Goal: Task Accomplishment & Management: Manage account settings

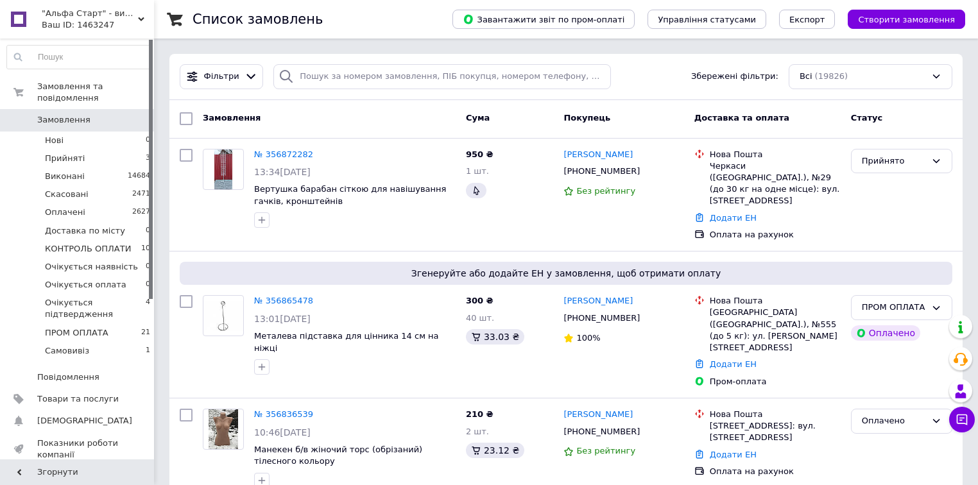
click at [112, 24] on div "Ваш ID: 1463247" at bounding box center [98, 25] width 112 height 12
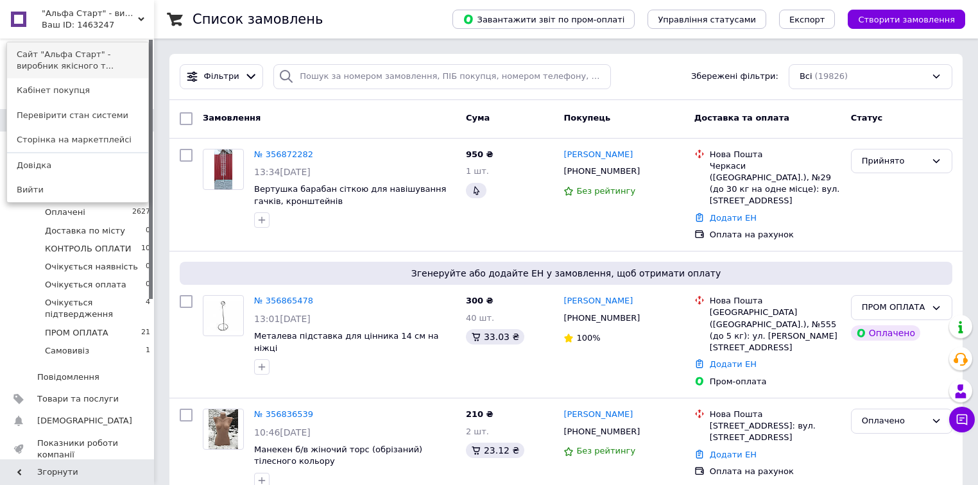
click at [111, 53] on link "Сайт "Альфа Старт" - виробник якісного т..." at bounding box center [77, 60] width 141 height 36
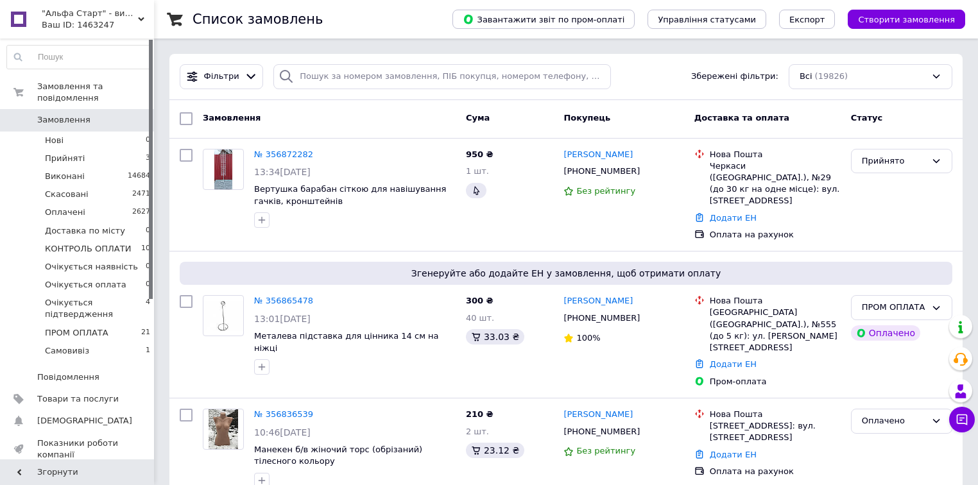
click at [113, 114] on span "Замовлення" at bounding box center [78, 120] width 82 height 12
click at [121, 243] on span "КОНТРОЛЬ ОПЛАТИ" at bounding box center [88, 249] width 86 height 12
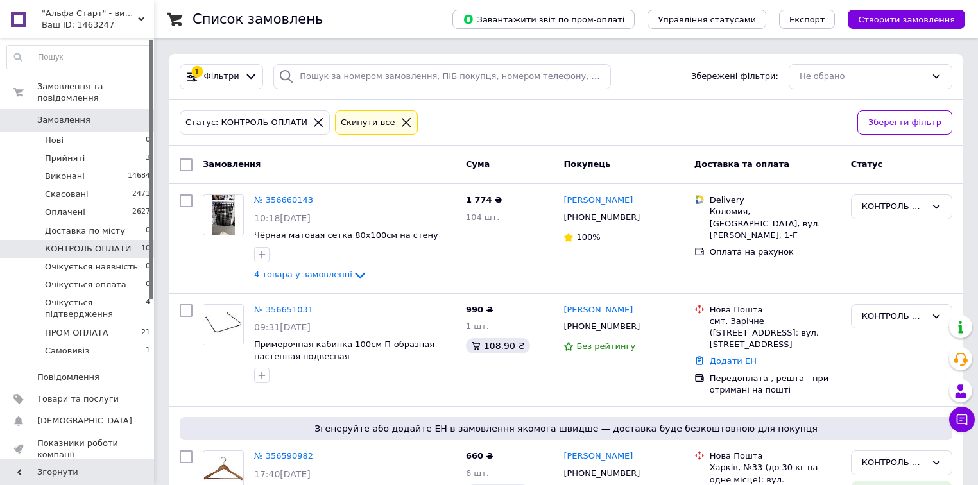
click at [94, 114] on span "Замовлення" at bounding box center [78, 120] width 82 height 12
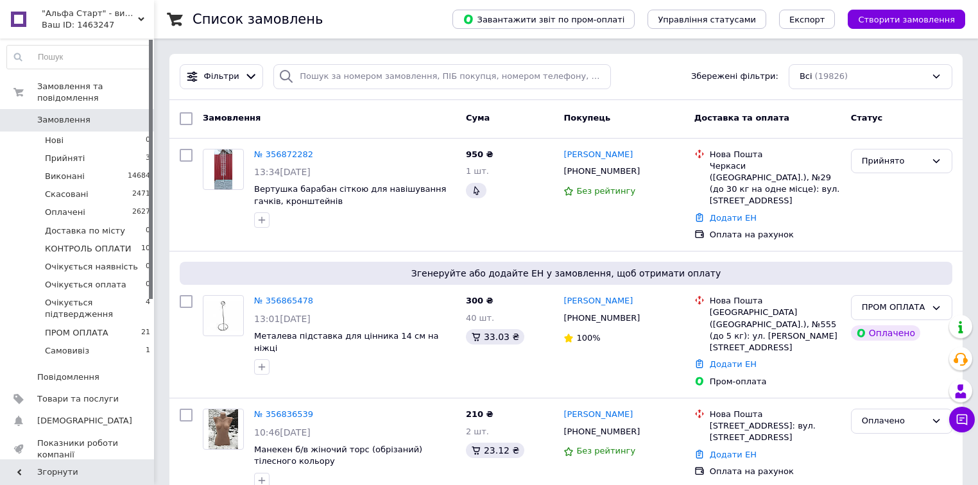
click at [95, 114] on span "Замовлення" at bounding box center [78, 120] width 82 height 12
click at [128, 324] on li "ПРОМ ОПЛАТА 21" at bounding box center [79, 333] width 158 height 18
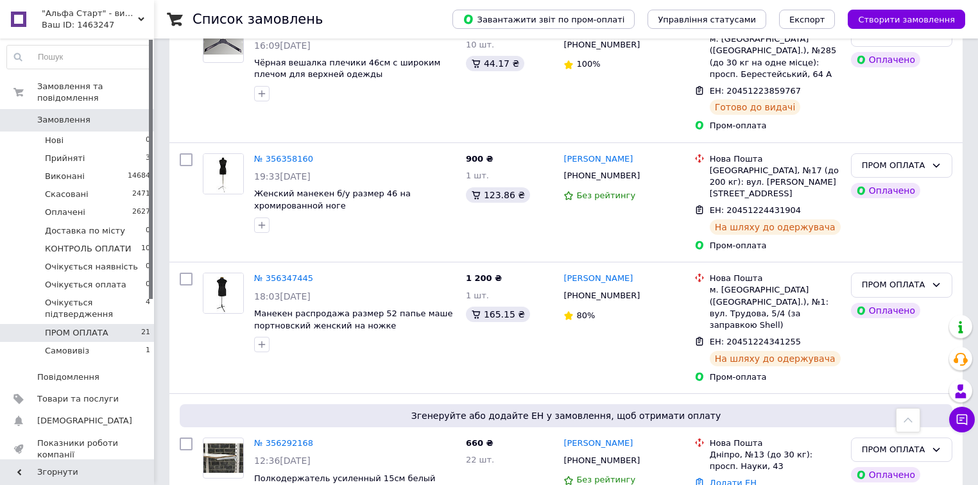
scroll to position [2415, 0]
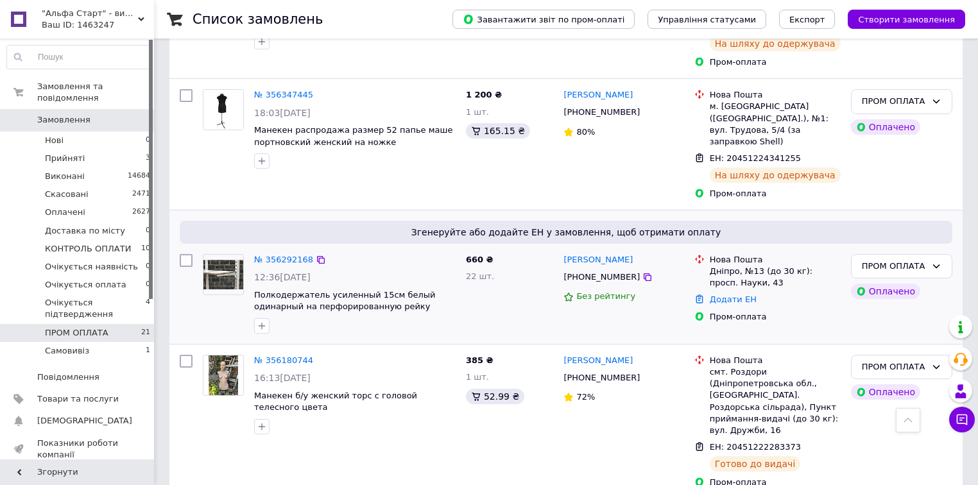
scroll to position [2363, 0]
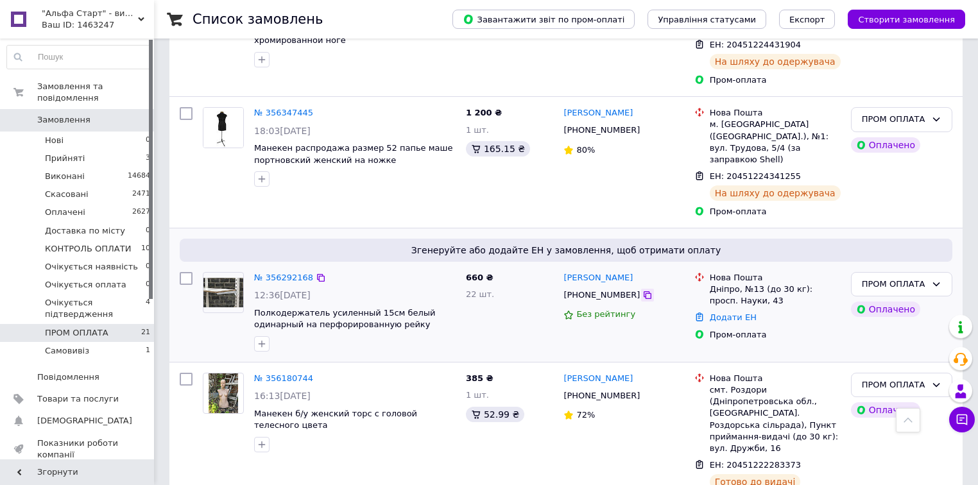
click at [643, 290] on icon at bounding box center [648, 295] width 10 height 10
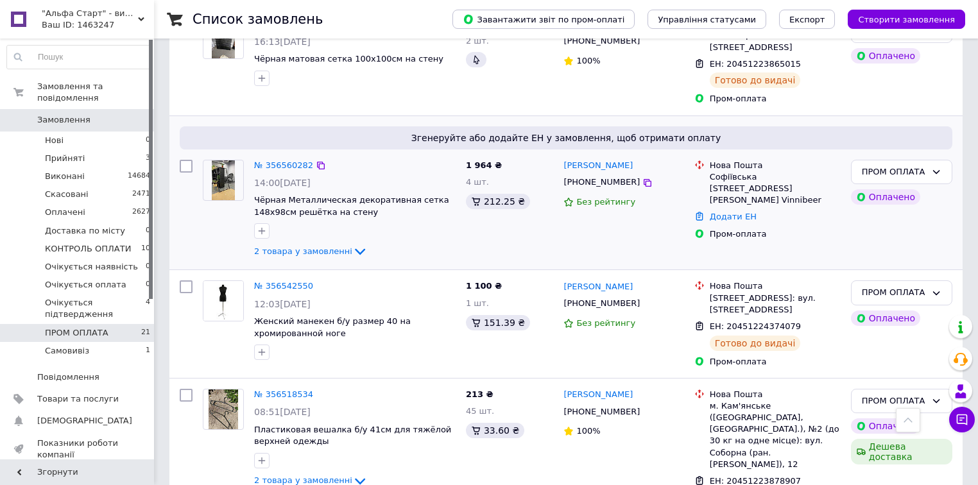
scroll to position [1285, 0]
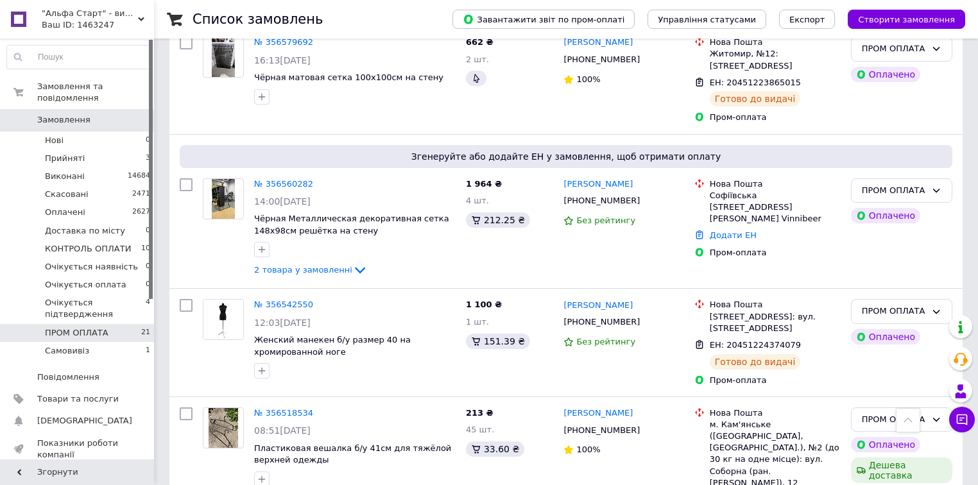
drag, startPoint x: 632, startPoint y: 119, endPoint x: 425, endPoint y: 47, distance: 218.8
click at [643, 196] on icon at bounding box center [648, 201] width 10 height 10
click at [730, 230] on link "Додати ЕН" at bounding box center [733, 235] width 47 height 10
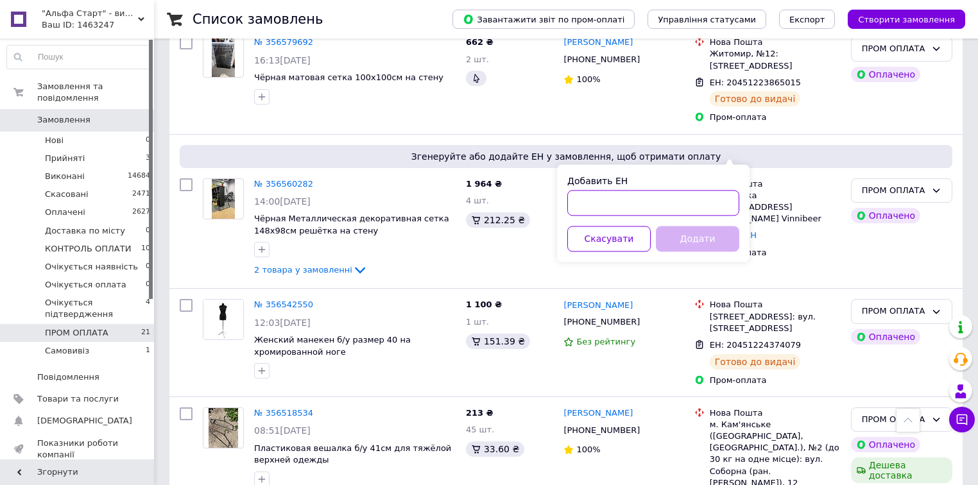
click at [680, 196] on input "Добавить ЕН" at bounding box center [653, 203] width 172 height 26
paste input "20451225008234"
type input "20451225008234"
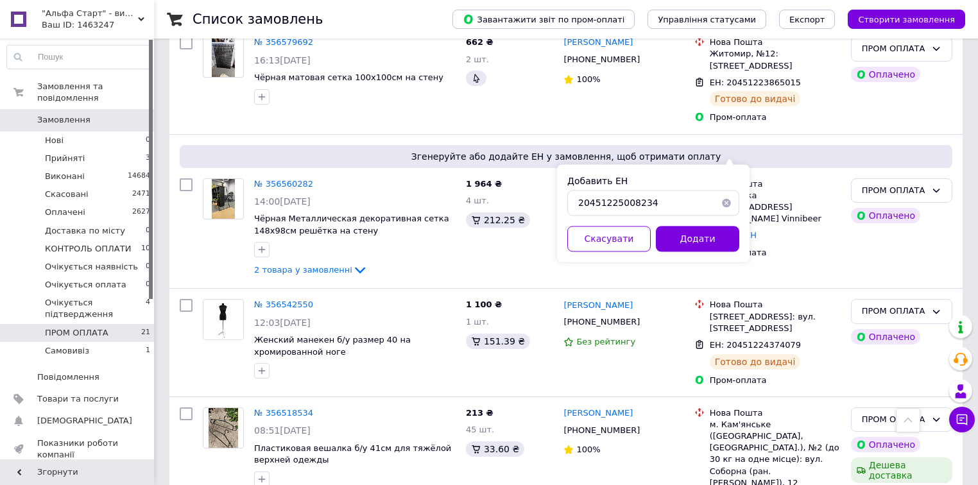
click at [696, 232] on button "Додати" at bounding box center [697, 239] width 83 height 26
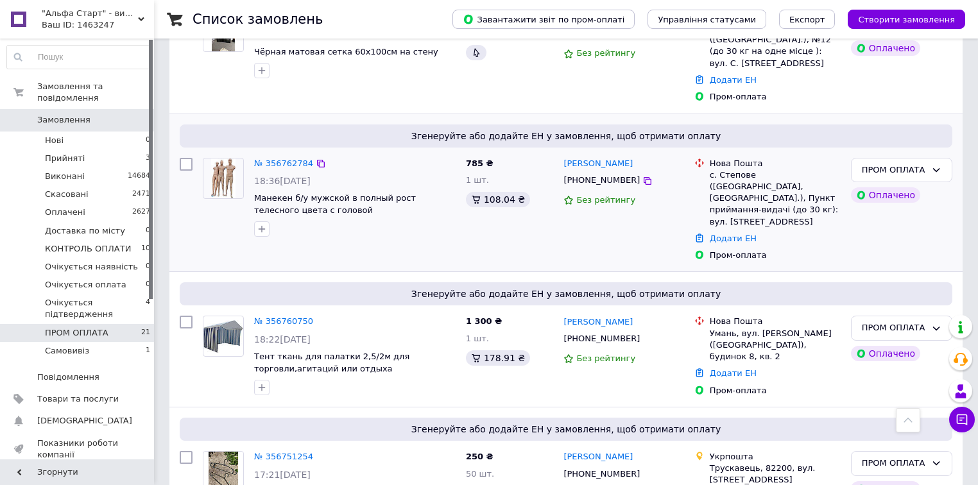
scroll to position [361, 0]
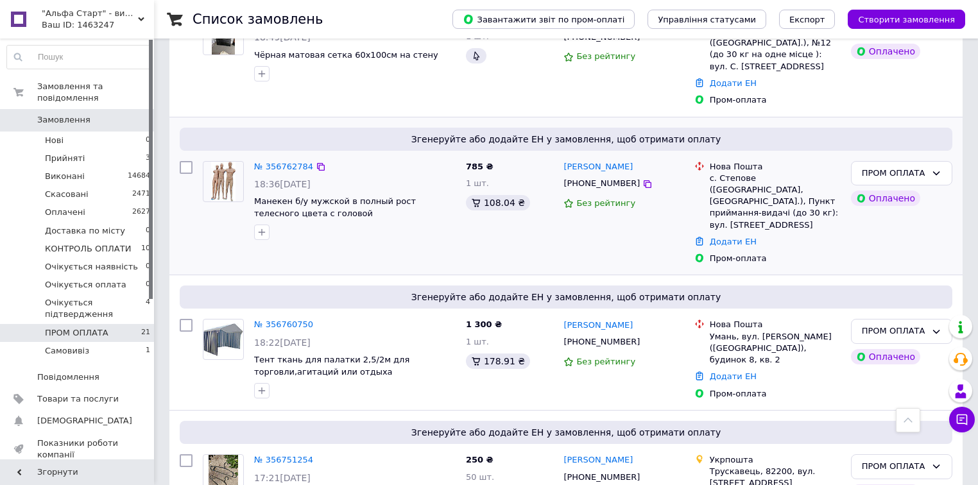
drag, startPoint x: 630, startPoint y: 159, endPoint x: 532, endPoint y: 125, distance: 103.3
click at [643, 179] on icon at bounding box center [648, 184] width 10 height 10
click at [740, 237] on link "Додати ЕН" at bounding box center [733, 242] width 47 height 10
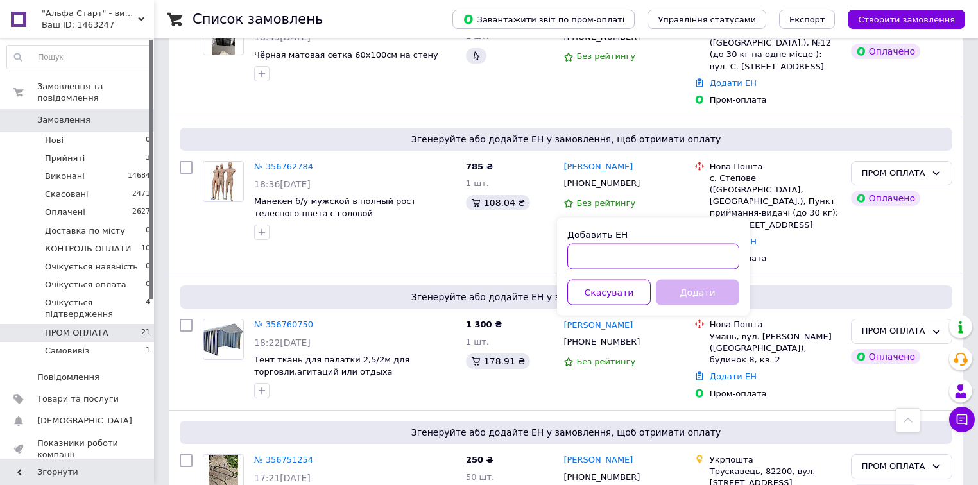
click at [689, 260] on input "Добавить ЕН" at bounding box center [653, 257] width 172 height 26
paste input "20451225020135"
type input "20451225020135"
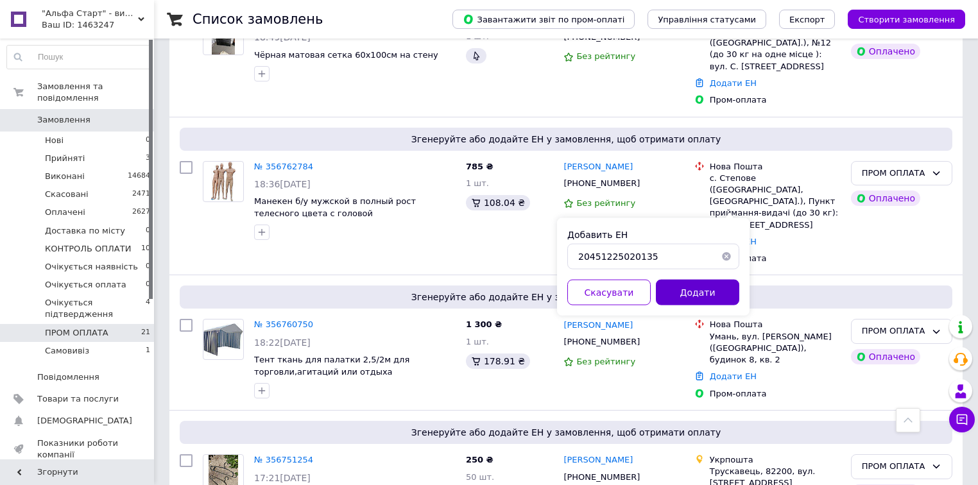
click at [707, 291] on button "Додати" at bounding box center [697, 293] width 83 height 26
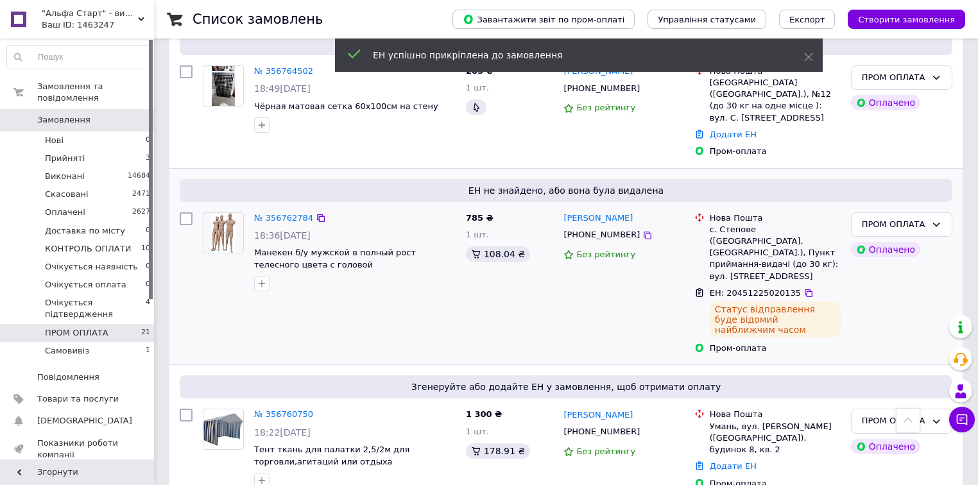
scroll to position [258, 0]
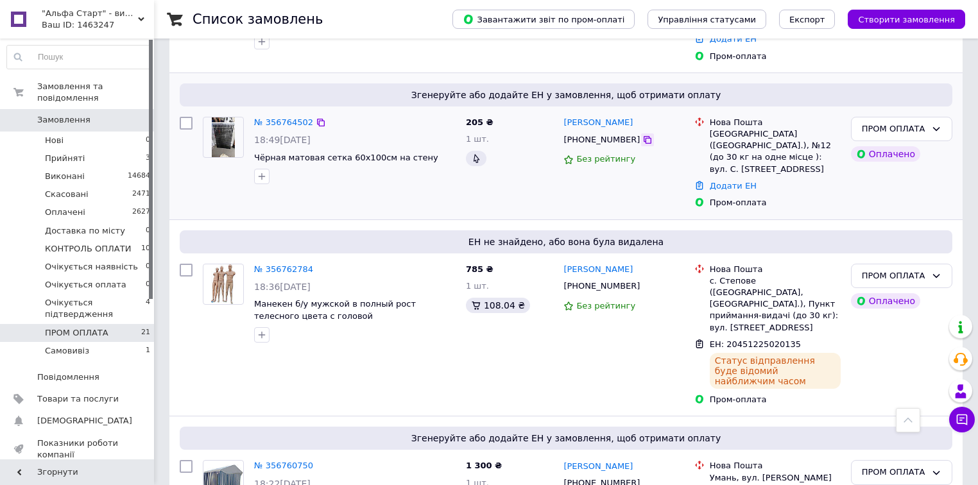
click at [643, 135] on icon at bounding box center [648, 140] width 10 height 10
click at [738, 181] on link "Додати ЕН" at bounding box center [733, 186] width 47 height 10
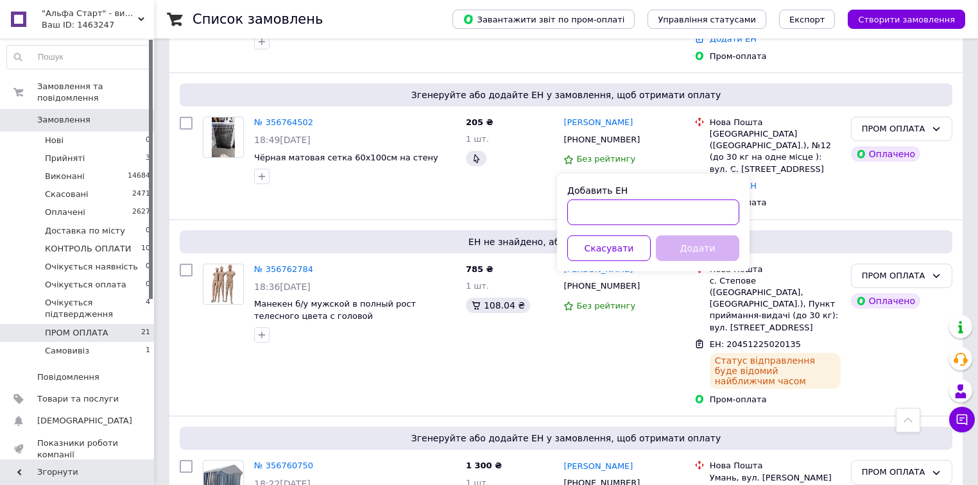
drag, startPoint x: 676, startPoint y: 212, endPoint x: 689, endPoint y: 213, distance: 12.9
click at [683, 212] on input "Добавить ЕН" at bounding box center [653, 213] width 172 height 26
paste input "20451225040776"
type input "20451225040776"
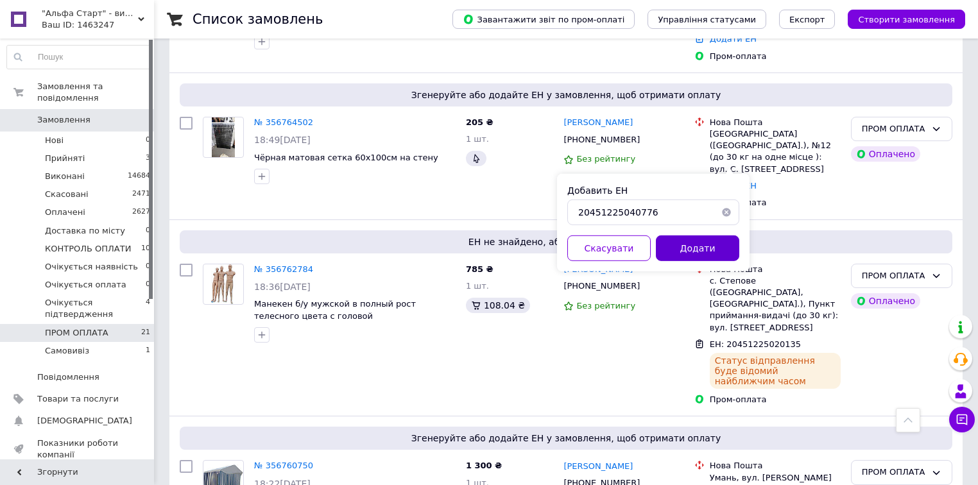
click at [701, 243] on button "Додати" at bounding box center [697, 249] width 83 height 26
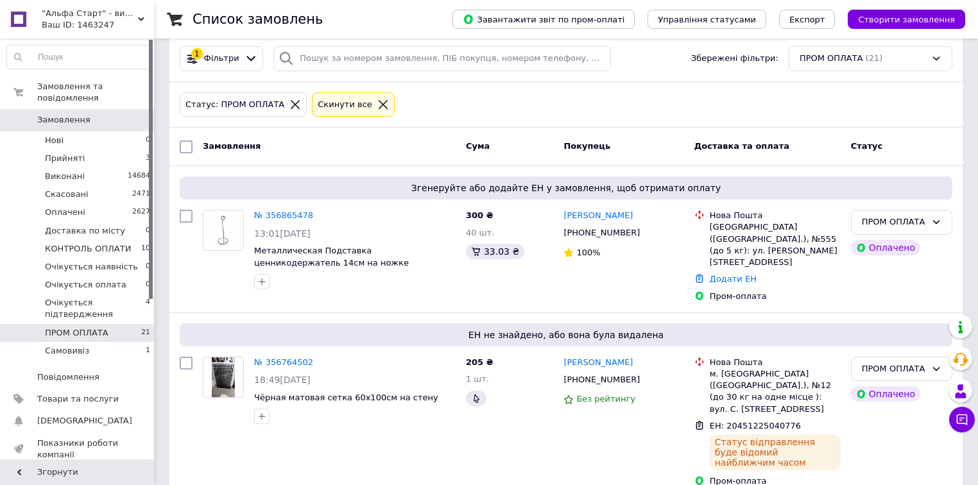
scroll to position [0, 0]
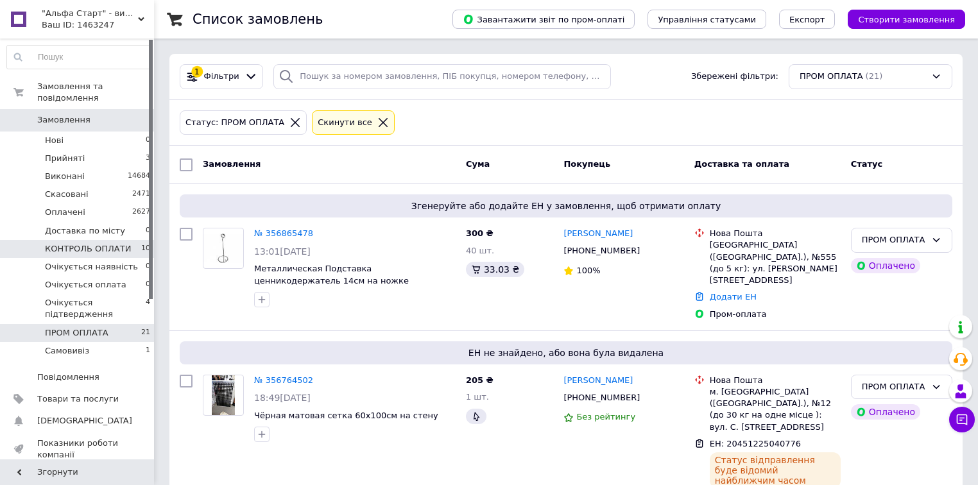
click at [109, 243] on span "КОНТРОЛЬ ОПЛАТИ" at bounding box center [88, 249] width 86 height 12
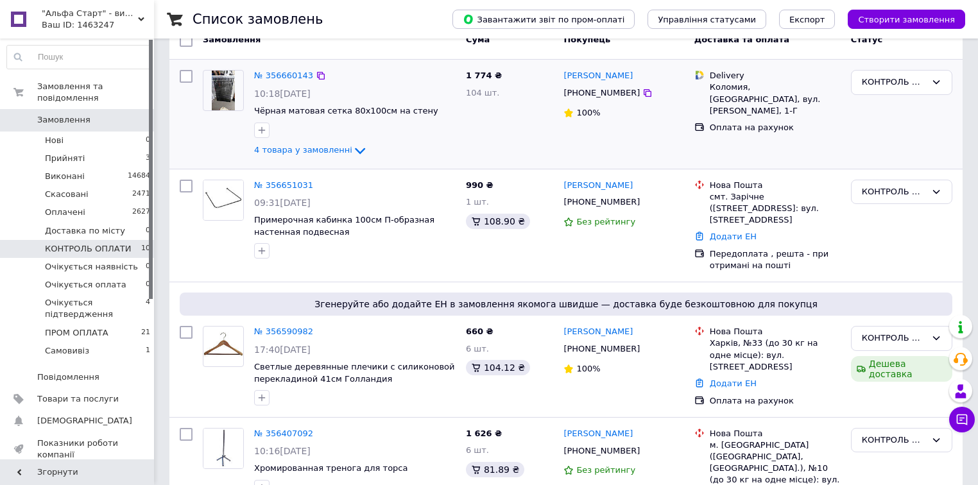
scroll to position [154, 0]
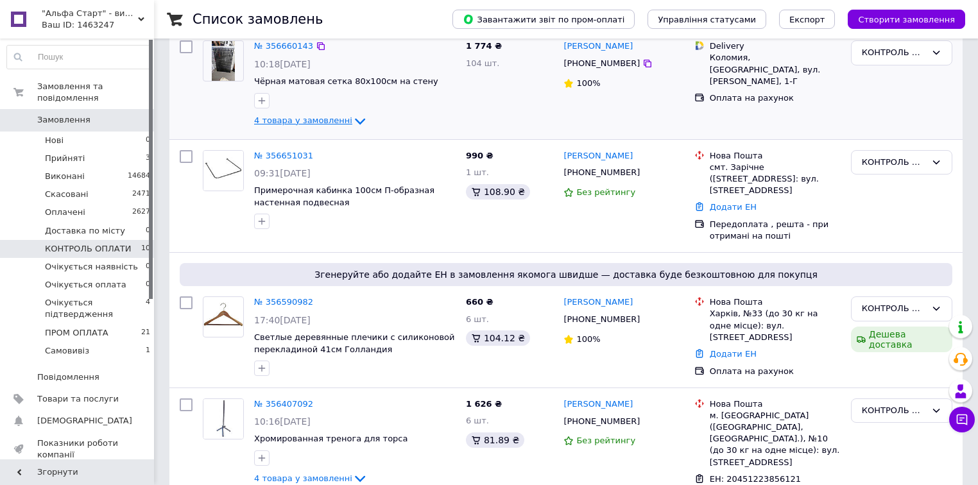
click at [352, 119] on icon at bounding box center [359, 121] width 15 height 15
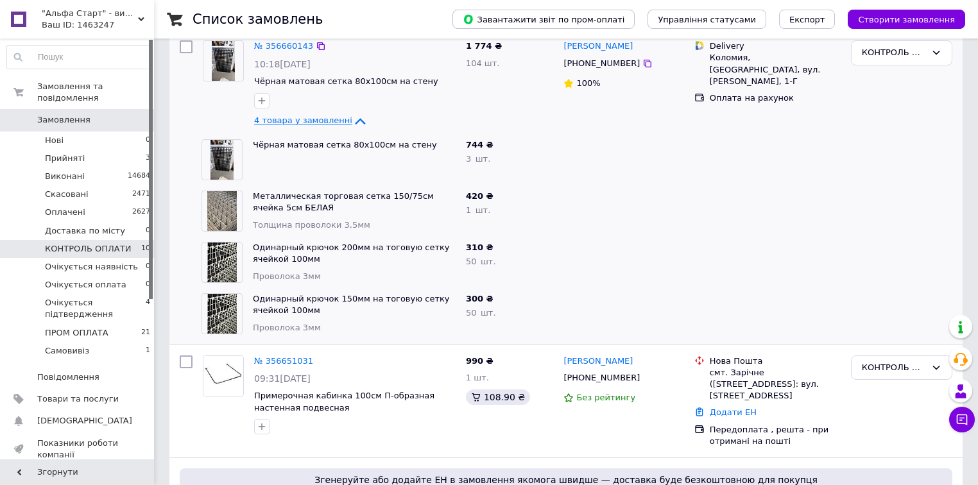
click at [352, 119] on icon at bounding box center [359, 121] width 15 height 15
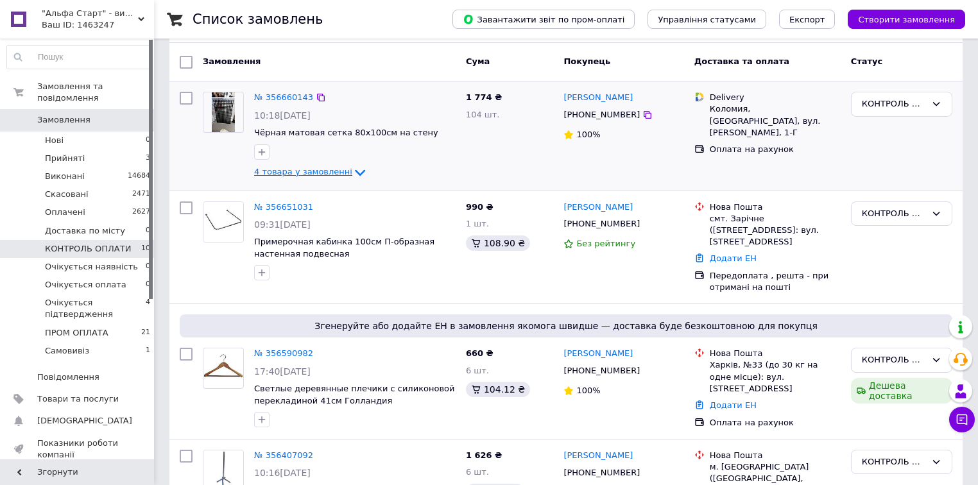
scroll to position [51, 0]
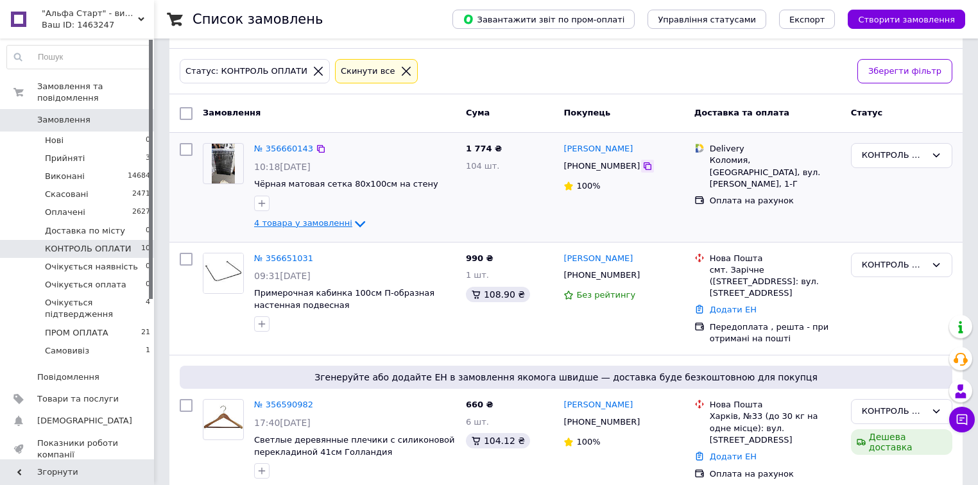
click at [643, 167] on icon at bounding box center [648, 166] width 10 height 10
click at [283, 149] on link "№ 356660143" at bounding box center [283, 149] width 59 height 10
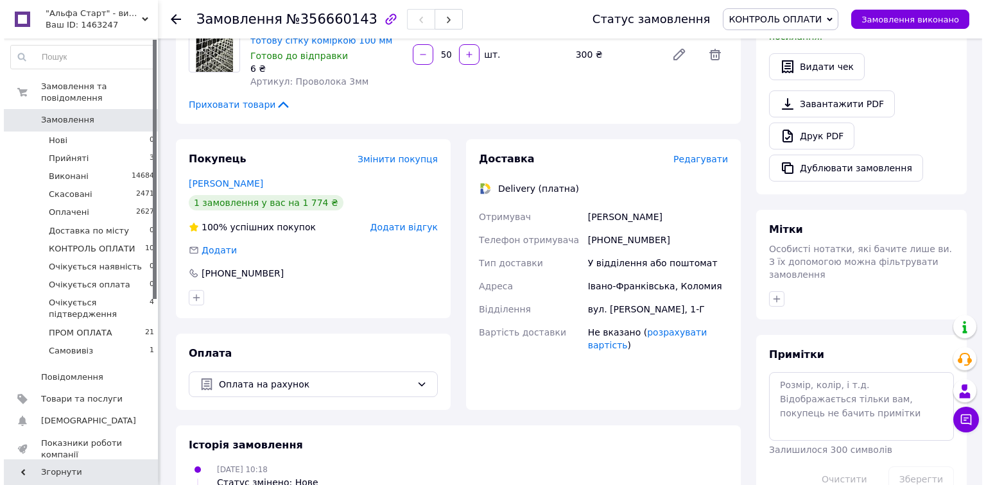
scroll to position [359, 0]
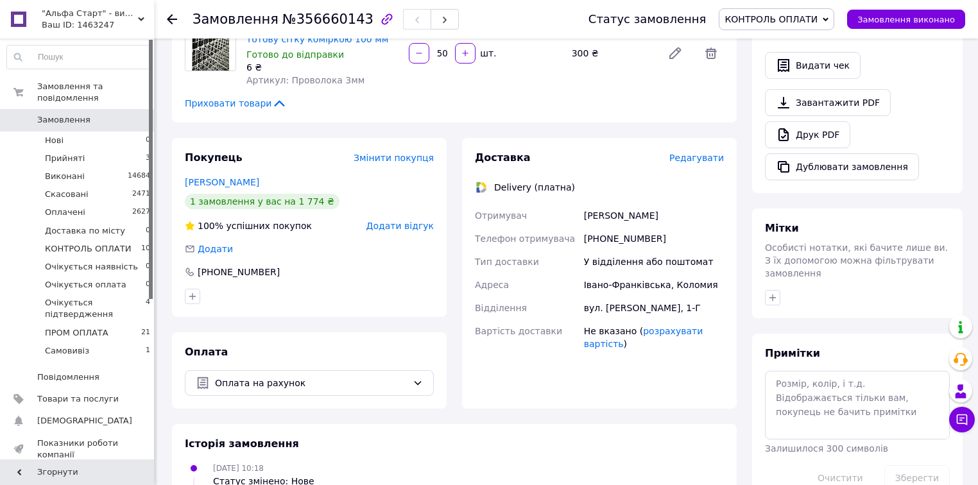
click at [709, 153] on span "Редагувати" at bounding box center [696, 158] width 55 height 10
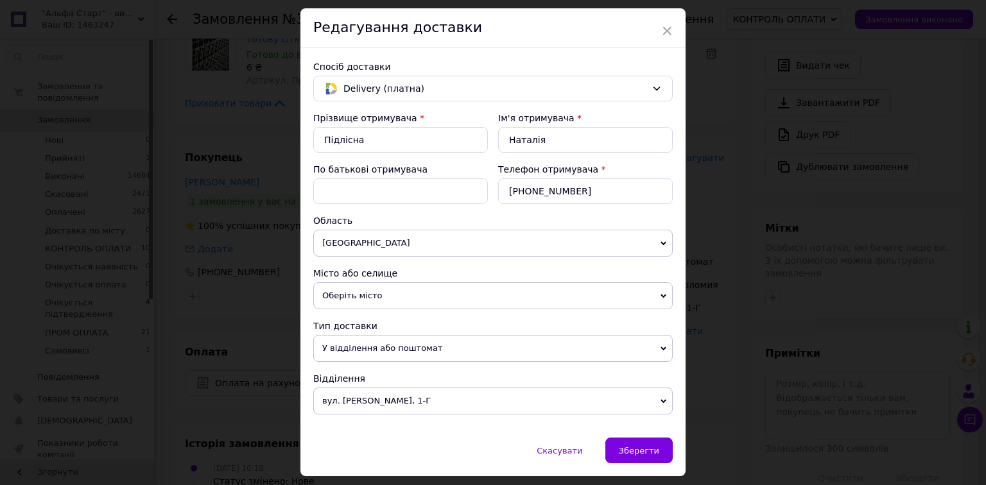
scroll to position [19, 0]
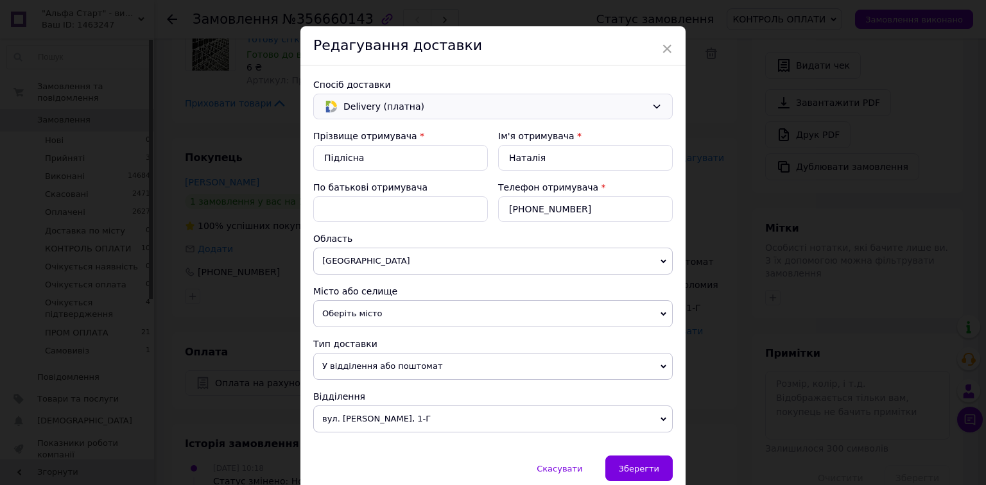
click at [653, 101] on icon at bounding box center [656, 106] width 10 height 10
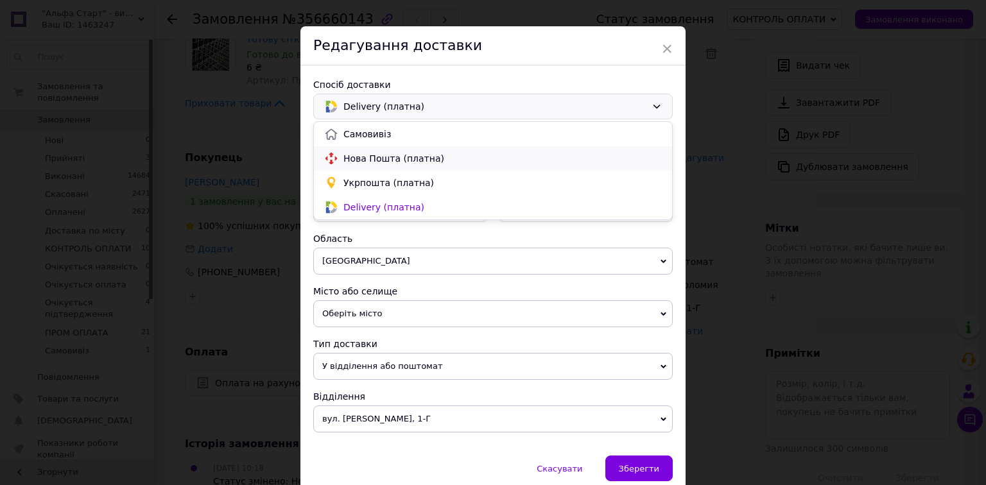
click at [445, 158] on span "Нова Пошта (платна)" at bounding box center [502, 158] width 318 height 13
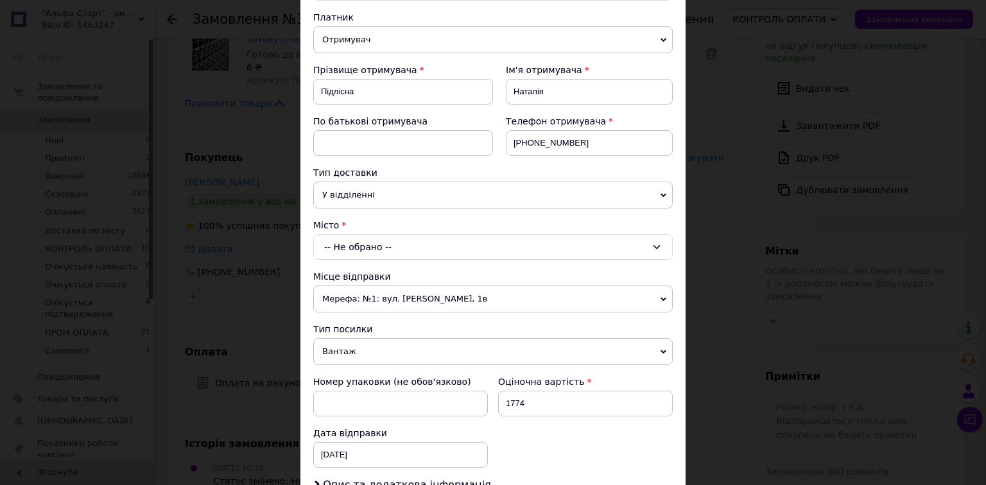
scroll to position [154, 0]
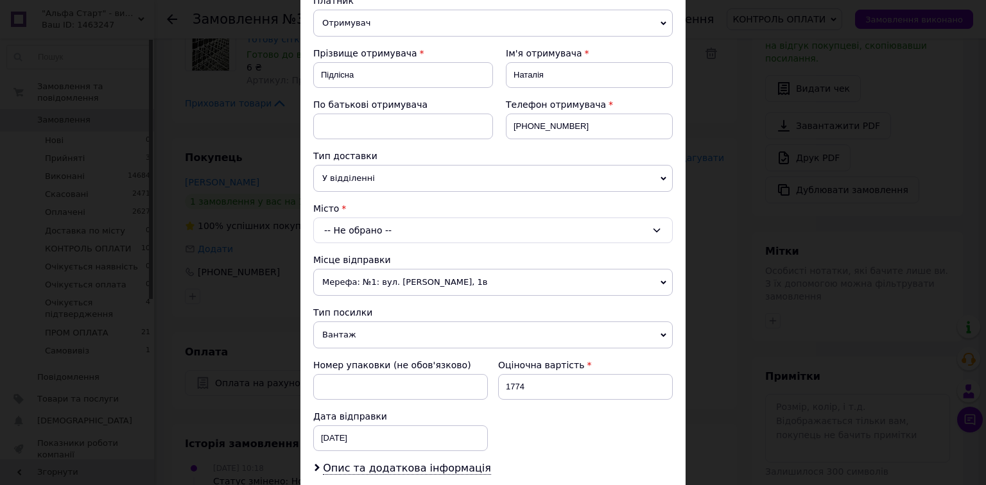
click at [663, 236] on div "-- Не обрано --" at bounding box center [492, 231] width 359 height 26
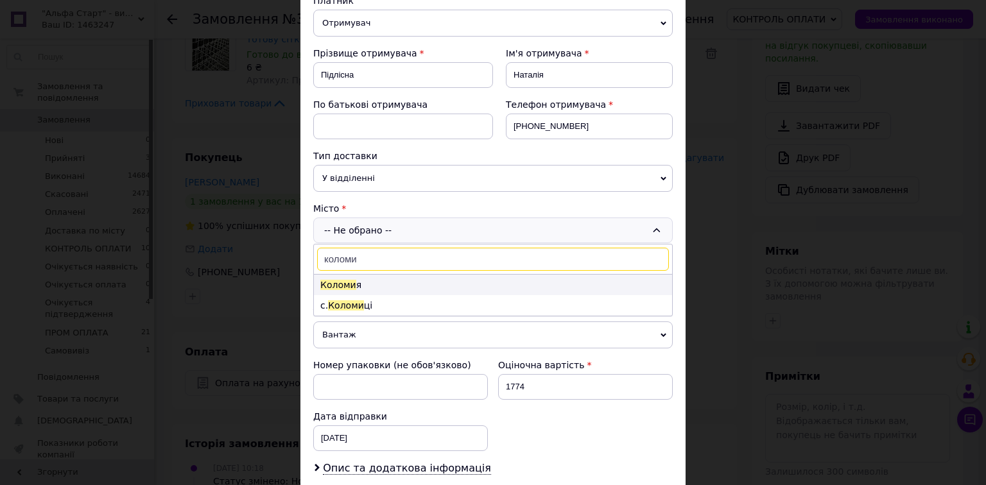
type input "коломи"
click at [374, 283] on li "Коломи я" at bounding box center [493, 285] width 358 height 21
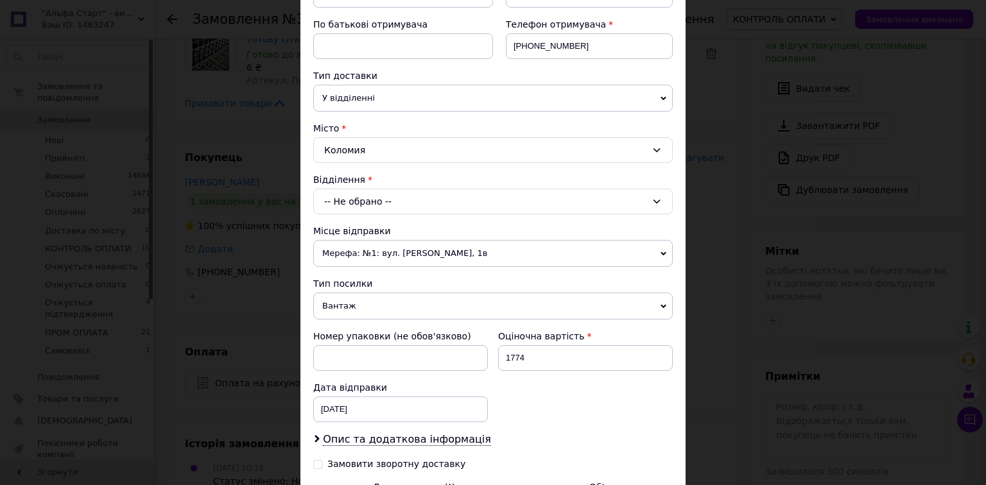
scroll to position [257, 0]
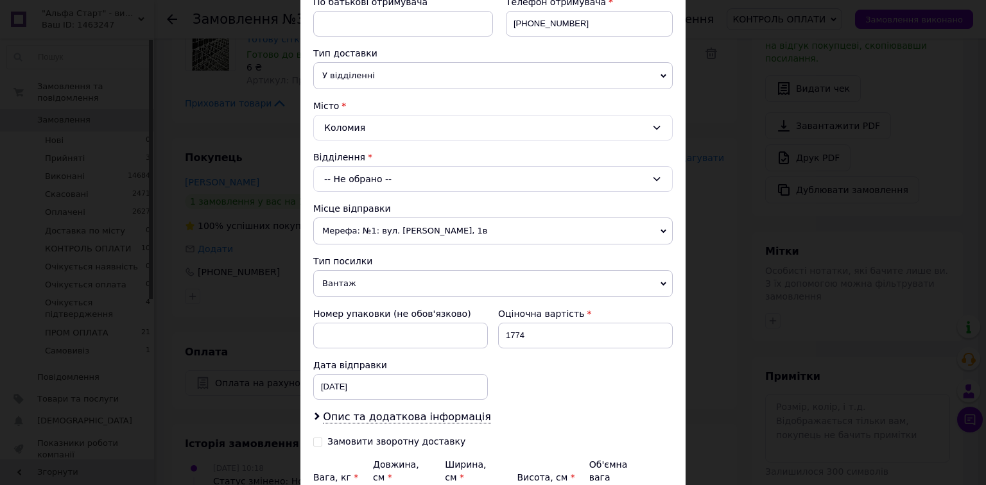
click at [431, 179] on div "-- Не обрано --" at bounding box center [492, 179] width 359 height 26
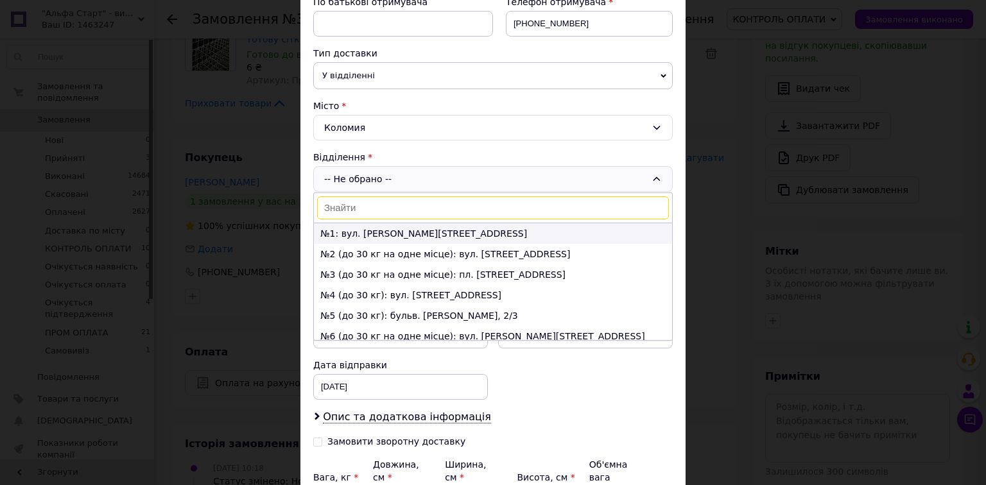
click at [370, 230] on li "№1: вул. [PERSON_NAME][STREET_ADDRESS]" at bounding box center [493, 233] width 358 height 21
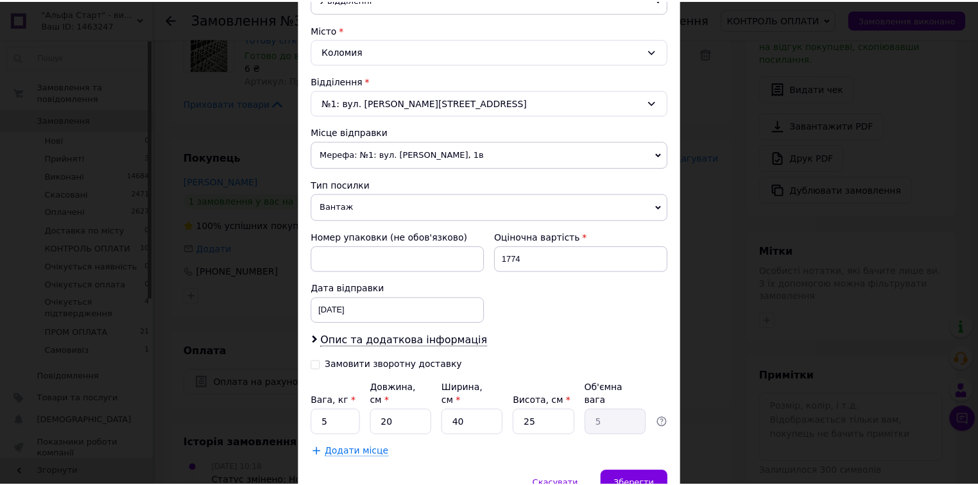
scroll to position [386, 0]
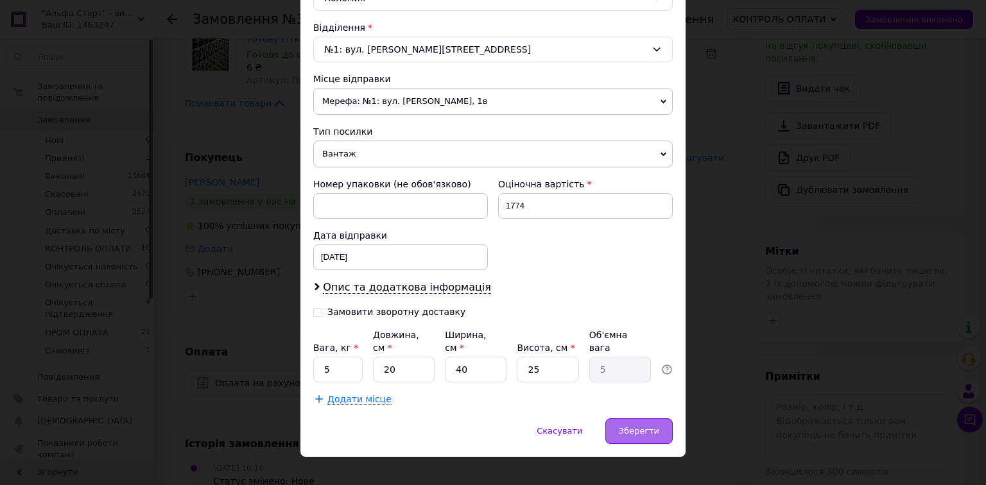
click at [653, 426] on span "Зберегти" at bounding box center [639, 431] width 40 height 10
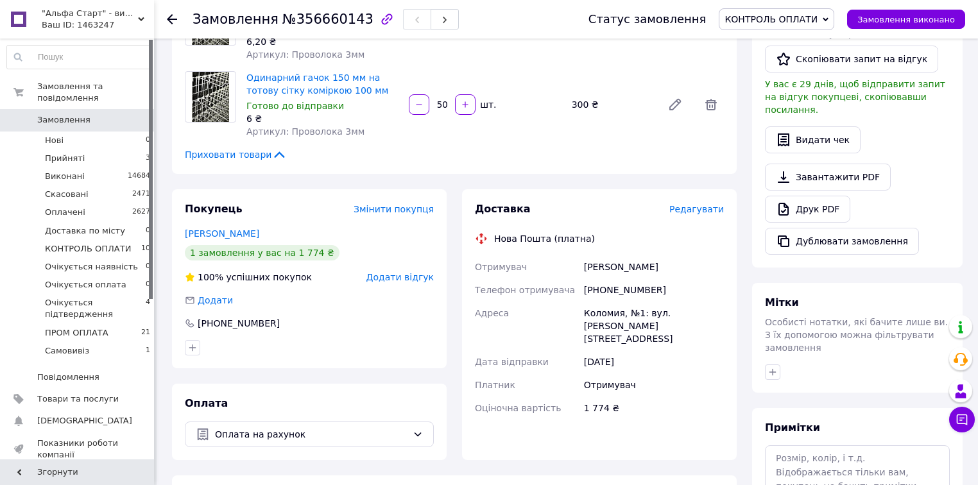
scroll to position [103, 0]
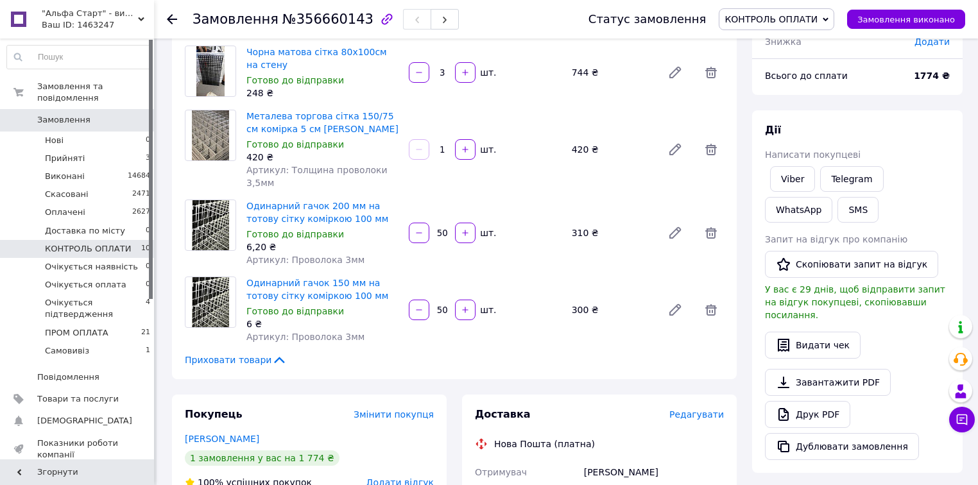
click at [106, 243] on span "КОНТРОЛЬ ОПЛАТИ" at bounding box center [88, 249] width 86 height 12
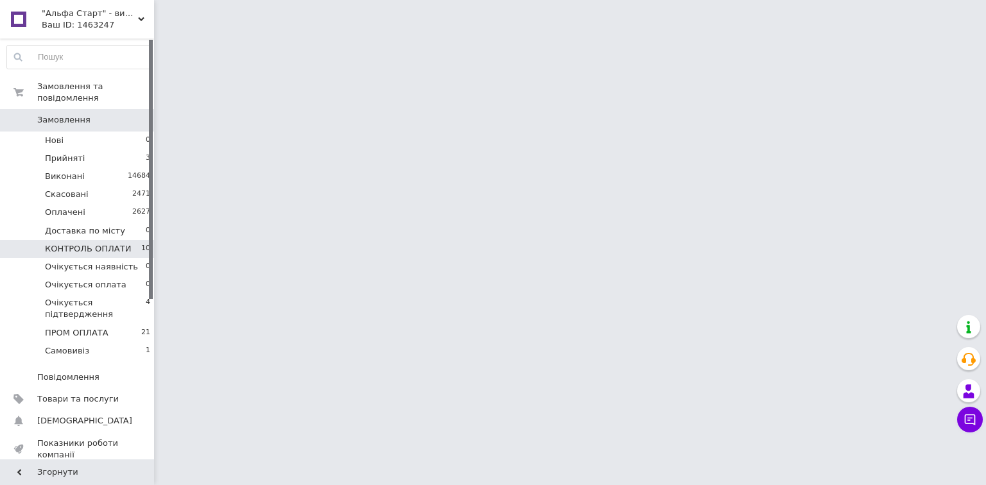
click at [114, 243] on span "КОНТРОЛЬ ОПЛАТИ" at bounding box center [88, 249] width 86 height 12
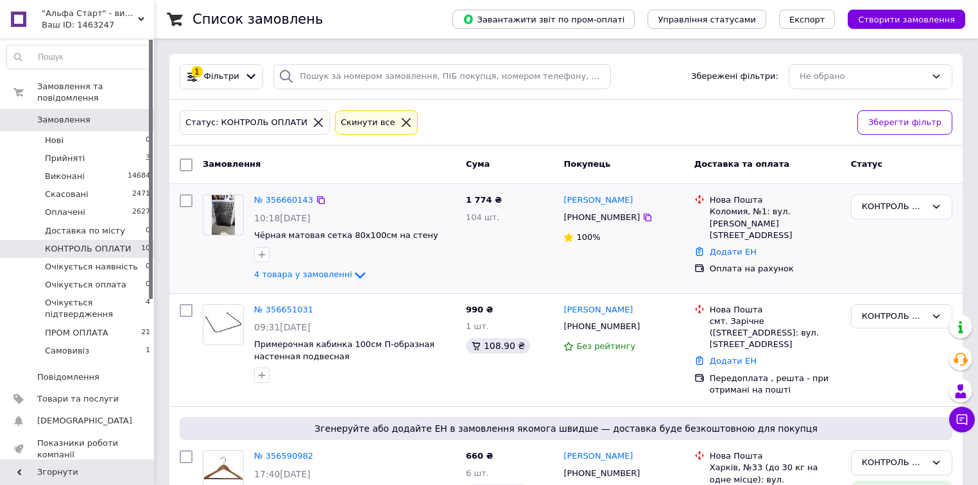
drag, startPoint x: 742, startPoint y: 238, endPoint x: 740, endPoint y: 252, distance: 13.6
click at [742, 247] on link "Додати ЕН" at bounding box center [733, 252] width 47 height 10
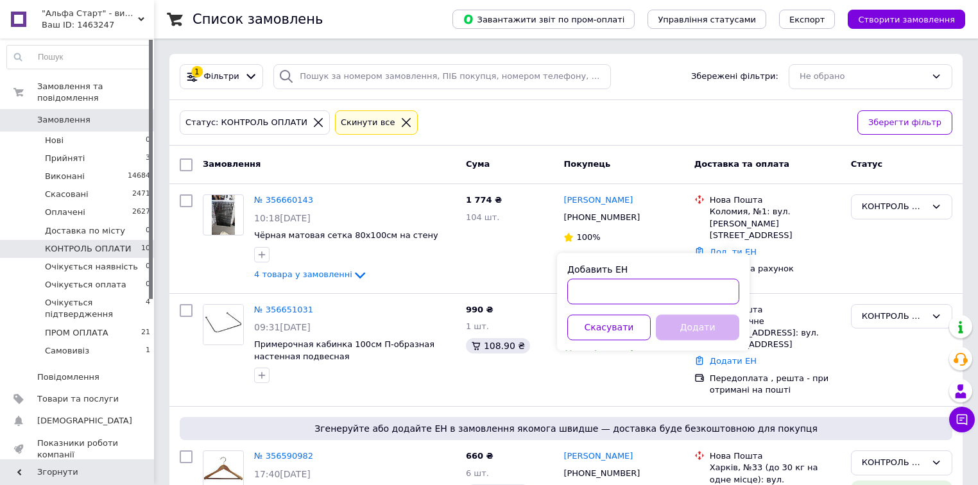
click at [723, 284] on input "Добавить ЕН" at bounding box center [653, 292] width 172 height 26
paste input "20451225157071"
type input "20451225157071"
click at [718, 322] on button "Додати" at bounding box center [697, 328] width 83 height 26
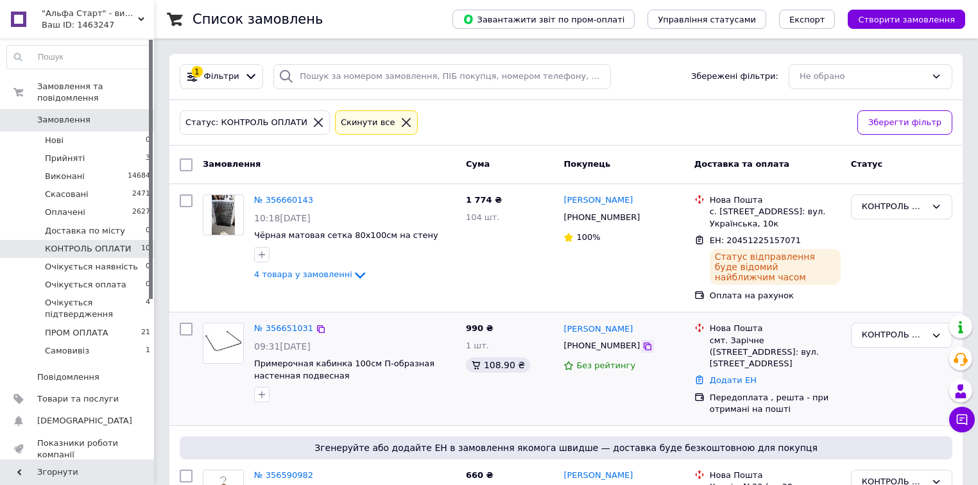
drag, startPoint x: 632, startPoint y: 338, endPoint x: 302, endPoint y: 73, distance: 422.8
click at [643, 341] on icon at bounding box center [648, 346] width 10 height 10
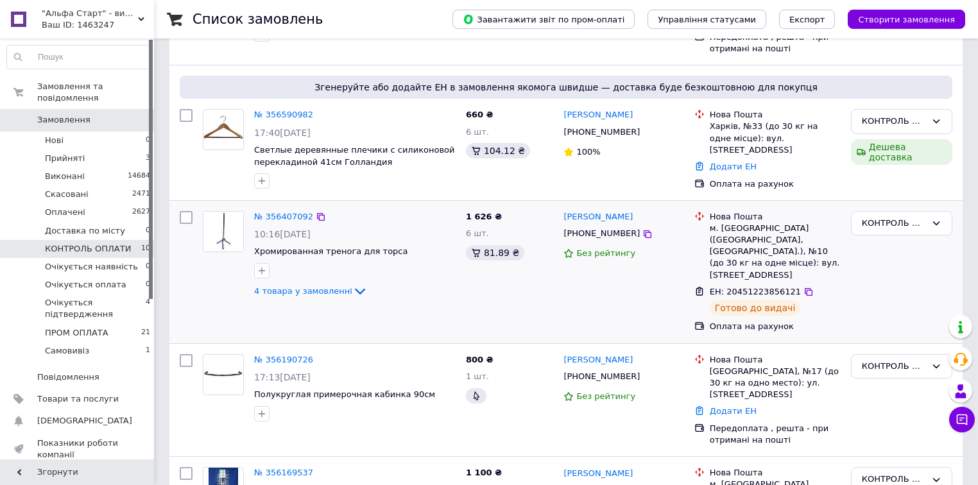
scroll to position [411, 0]
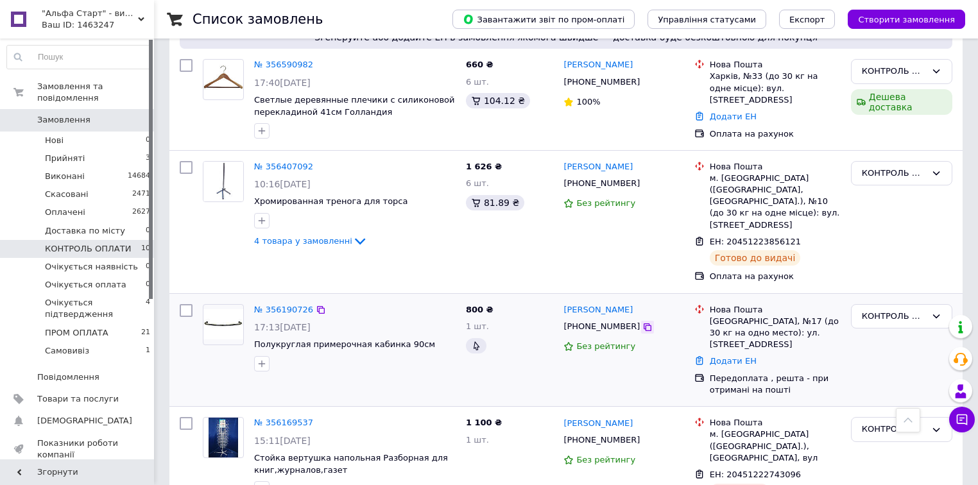
drag, startPoint x: 629, startPoint y: 305, endPoint x: 315, endPoint y: 69, distance: 392.8
click at [643, 322] on icon at bounding box center [648, 327] width 10 height 10
click at [729, 356] on link "Додати ЕН" at bounding box center [733, 361] width 47 height 10
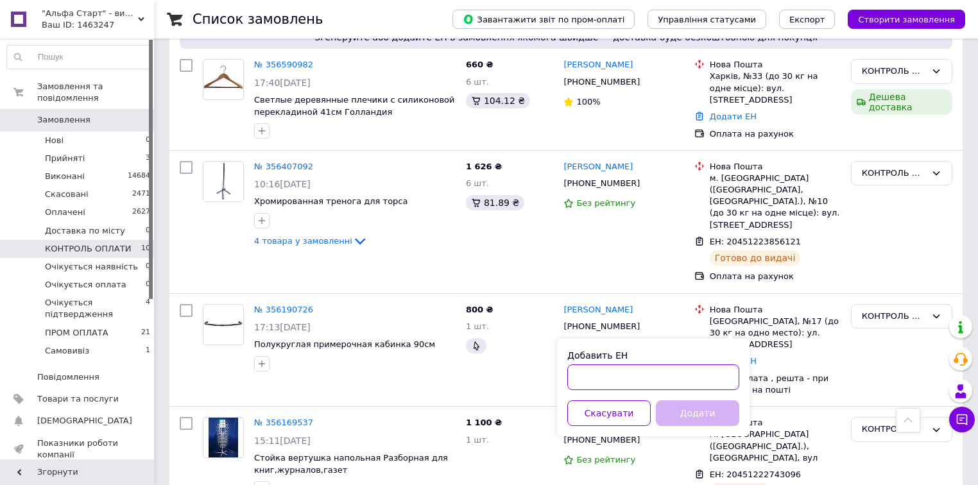
drag, startPoint x: 701, startPoint y: 370, endPoint x: 710, endPoint y: 376, distance: 11.0
click at [703, 371] on input "Добавить ЕН" at bounding box center [653, 378] width 172 height 26
paste input "20451225004762"
type input "20451225004762"
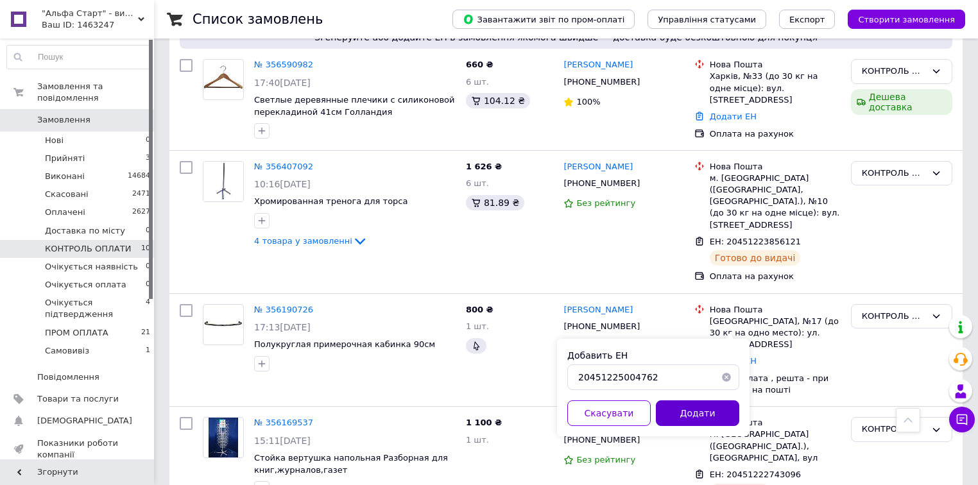
click at [721, 408] on button "Додати" at bounding box center [697, 414] width 83 height 26
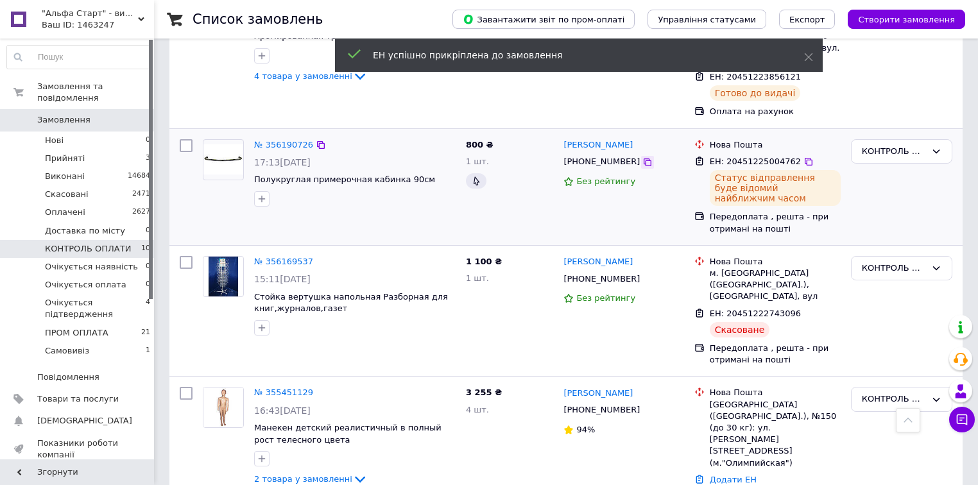
scroll to position [607, 0]
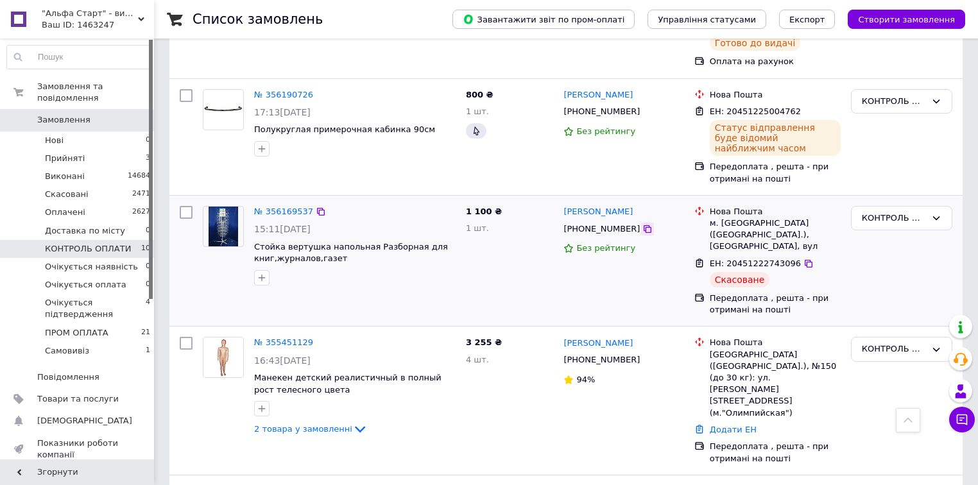
click at [643, 224] on icon at bounding box center [648, 229] width 10 height 10
drag, startPoint x: 632, startPoint y: 316, endPoint x: 619, endPoint y: 311, distance: 14.4
click at [644, 357] on icon at bounding box center [648, 361] width 8 height 8
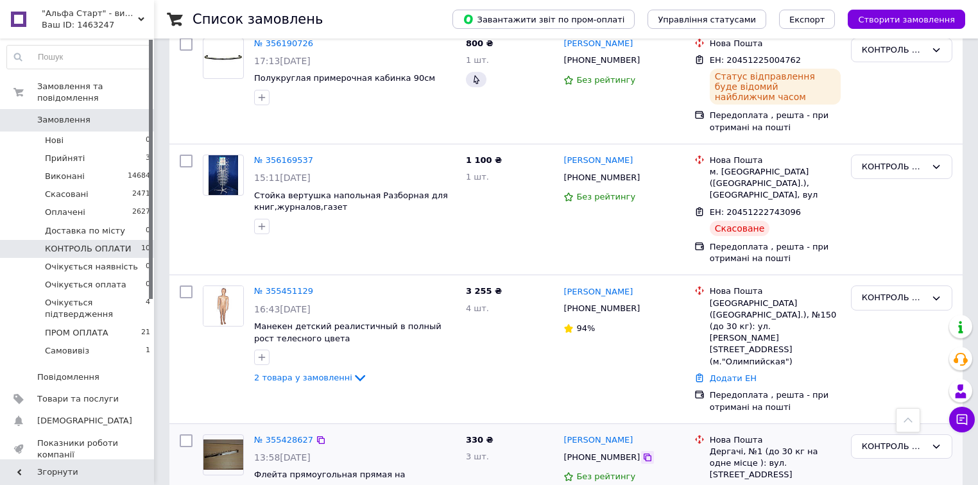
click at [643, 453] on icon at bounding box center [648, 458] width 10 height 10
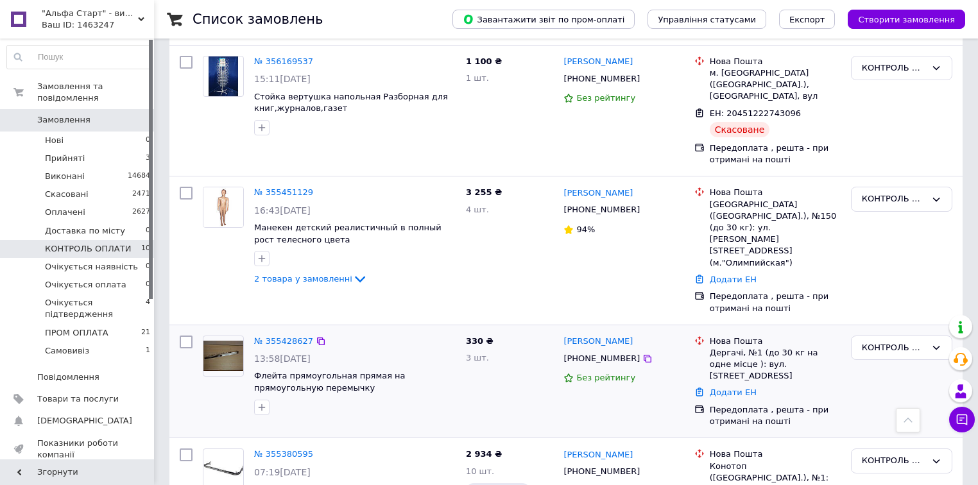
scroll to position [761, 0]
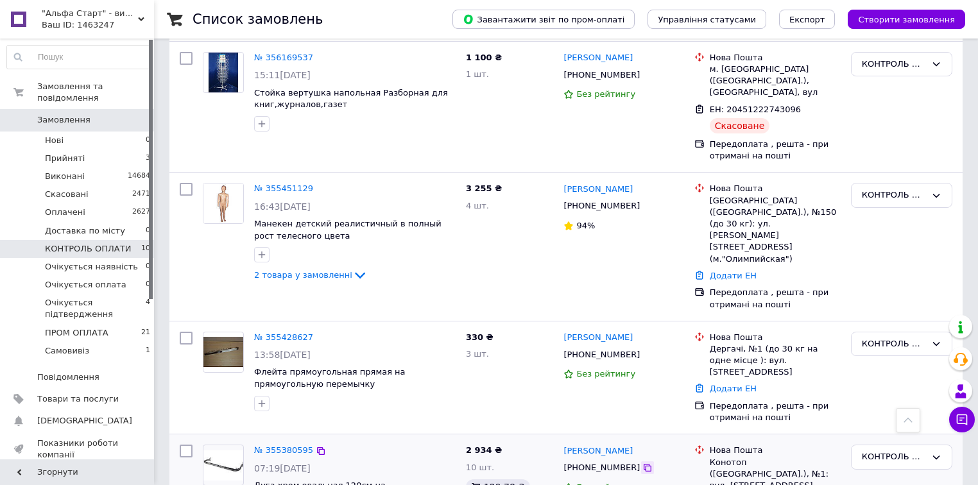
click at [643, 463] on icon at bounding box center [648, 468] width 10 height 10
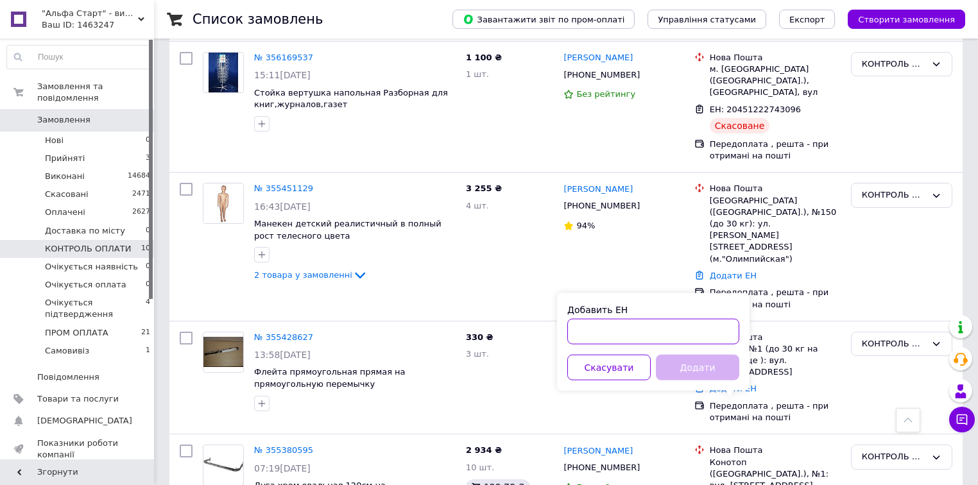
click at [677, 331] on input "Добавить ЕН" at bounding box center [653, 332] width 172 height 26
paste input "20451225132921"
type input "20451225132921"
click at [708, 367] on button "Додати" at bounding box center [697, 368] width 83 height 26
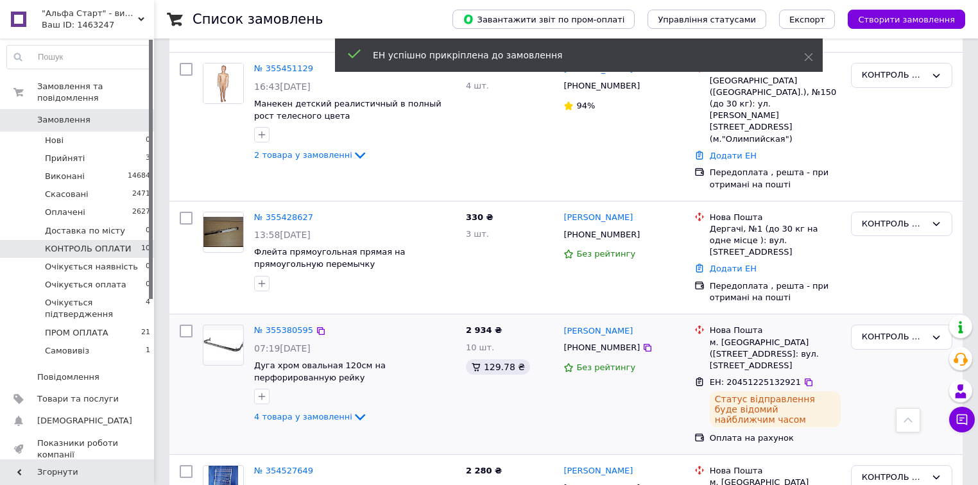
scroll to position [890, 0]
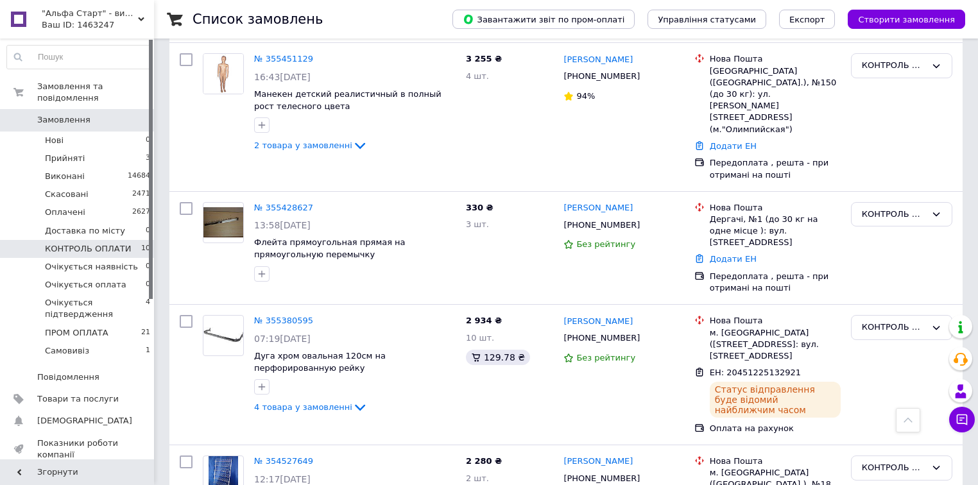
click at [116, 114] on span "Замовлення" at bounding box center [78, 120] width 82 height 12
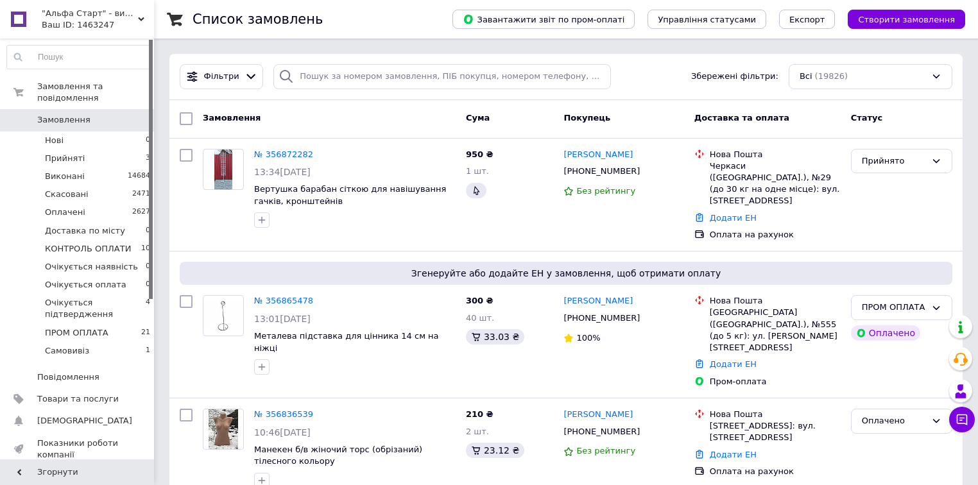
click at [105, 114] on span "Замовлення" at bounding box center [78, 120] width 82 height 12
click at [121, 243] on span "КОНТРОЛЬ ОПЛАТИ" at bounding box center [88, 249] width 86 height 12
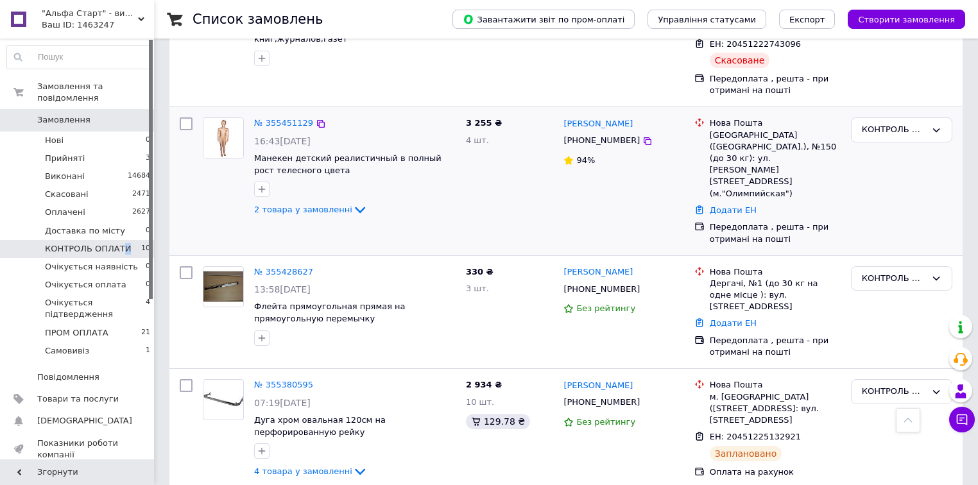
scroll to position [822, 0]
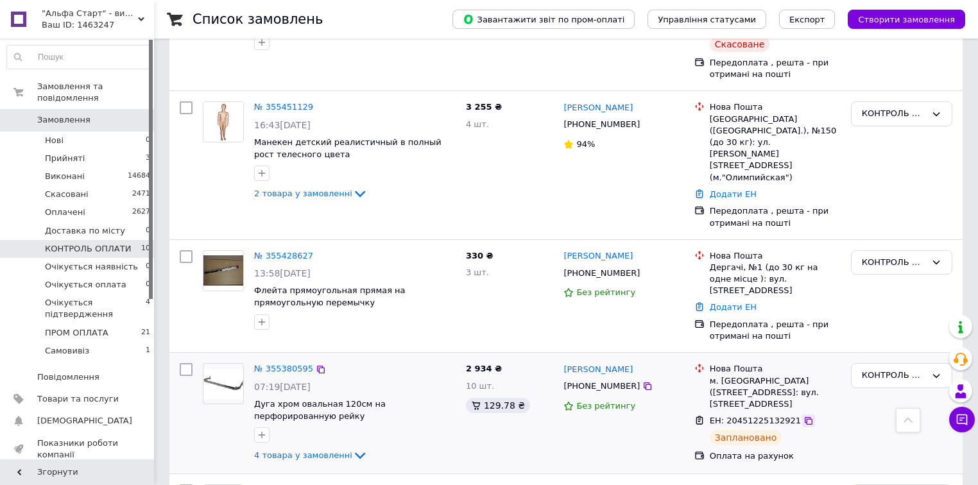
click at [804, 416] on icon at bounding box center [809, 421] width 10 height 10
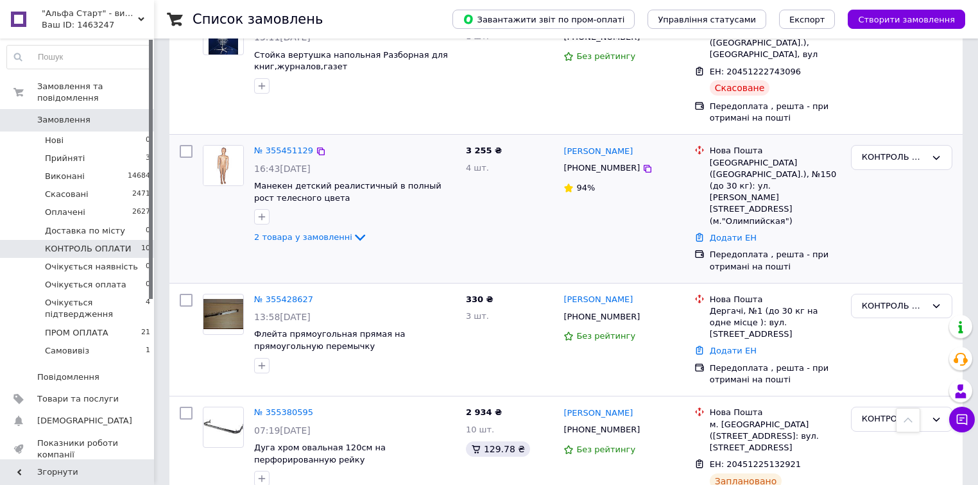
scroll to position [719, 0]
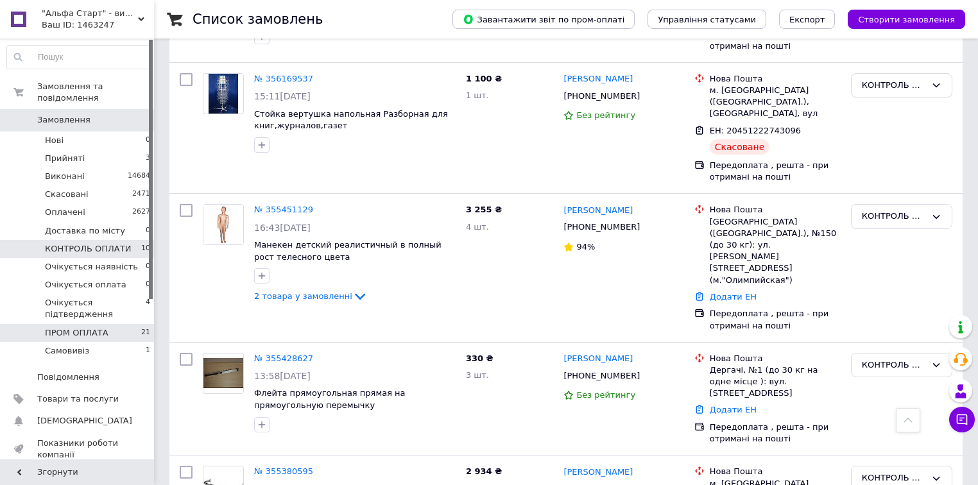
click at [111, 324] on li "ПРОМ ОПЛАТА 21" at bounding box center [79, 333] width 158 height 18
click at [100, 114] on span "Замовлення" at bounding box center [78, 120] width 82 height 12
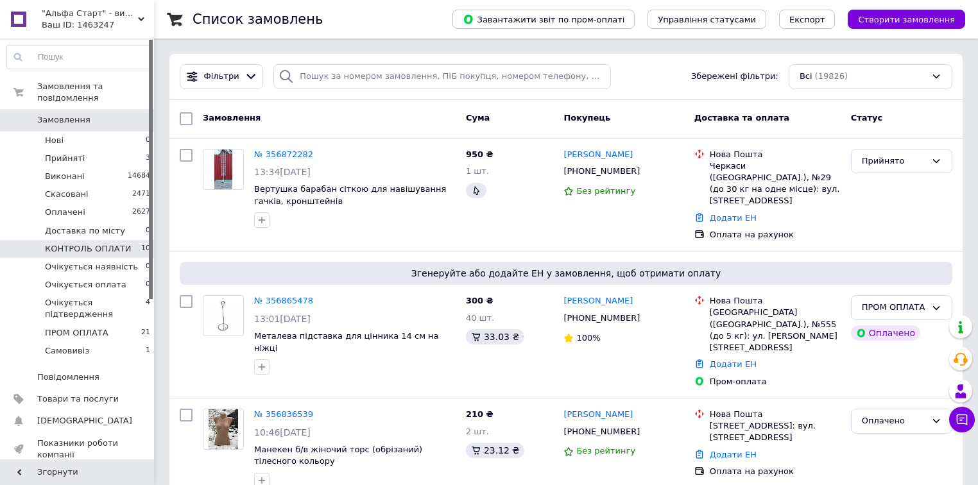
click at [113, 243] on span "КОНТРОЛЬ ОПЛАТИ" at bounding box center [88, 249] width 86 height 12
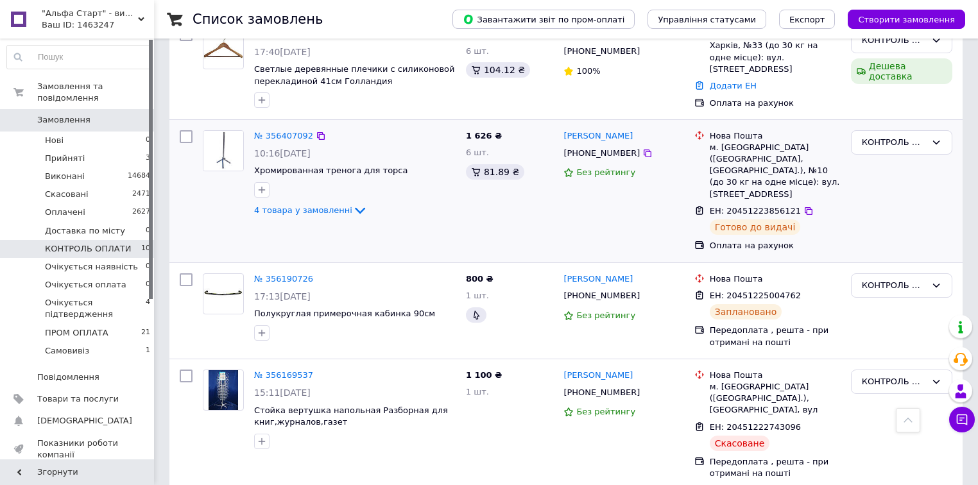
scroll to position [462, 0]
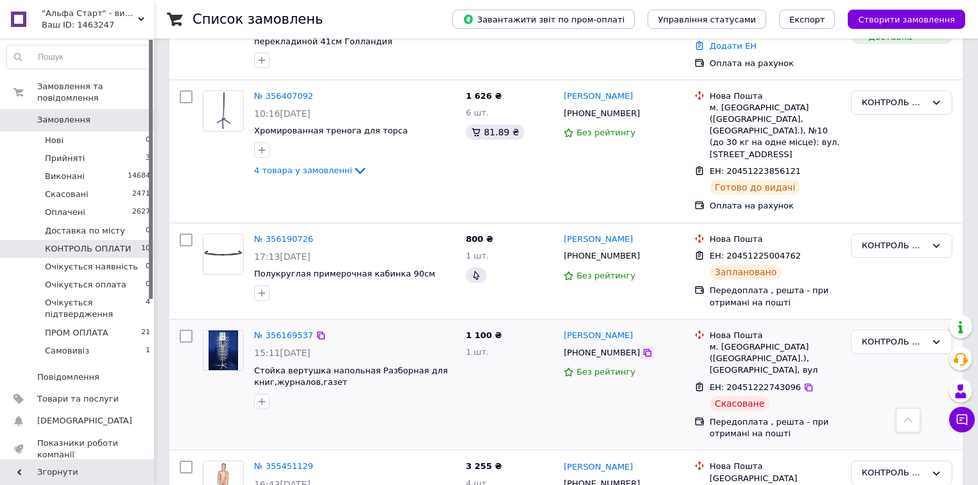
click at [643, 348] on icon at bounding box center [648, 353] width 10 height 10
click at [105, 114] on span "Замовлення" at bounding box center [78, 120] width 82 height 12
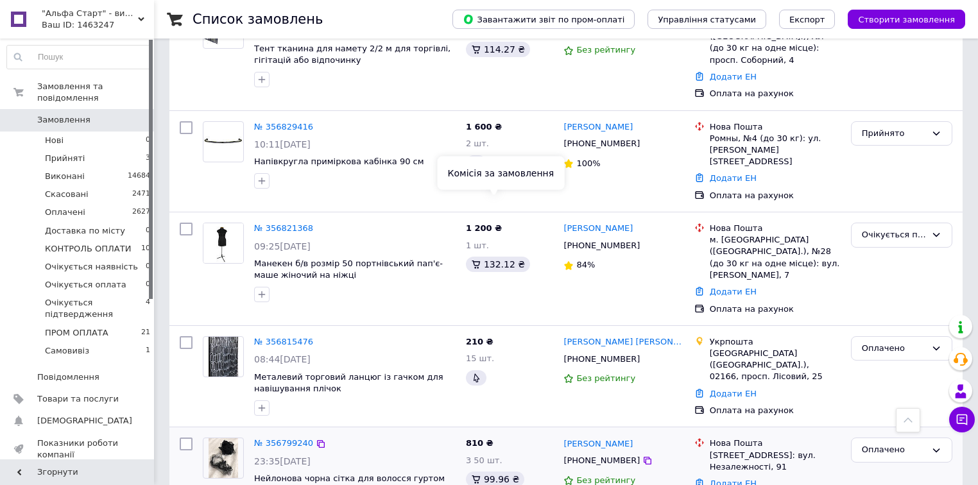
scroll to position [668, 0]
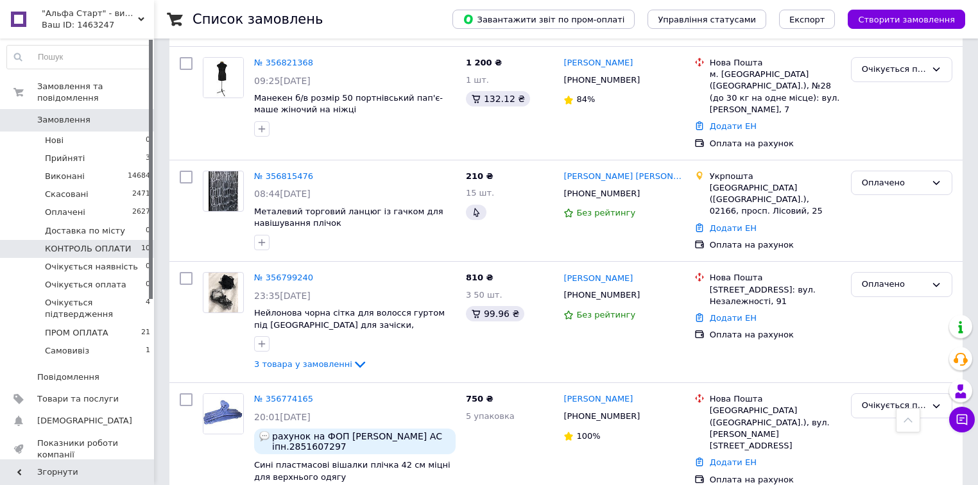
click at [120, 244] on li "КОНТРОЛЬ ОПЛАТИ 10" at bounding box center [79, 249] width 158 height 18
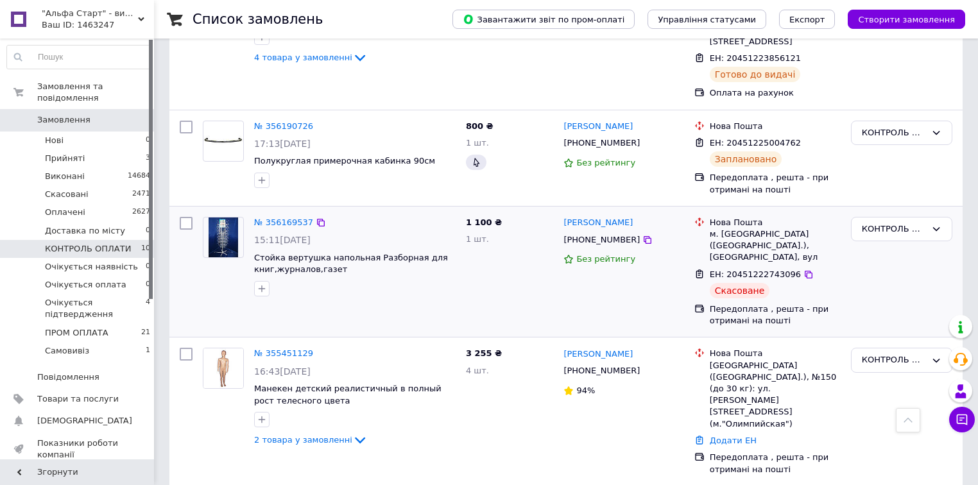
scroll to position [668, 0]
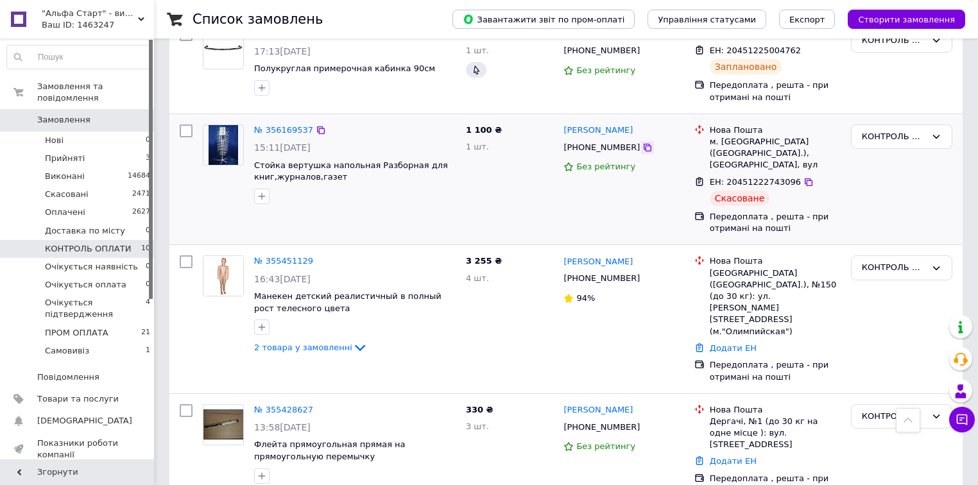
click at [643, 142] on icon at bounding box center [648, 147] width 10 height 10
click at [116, 150] on li "Прийняті 3" at bounding box center [79, 159] width 158 height 18
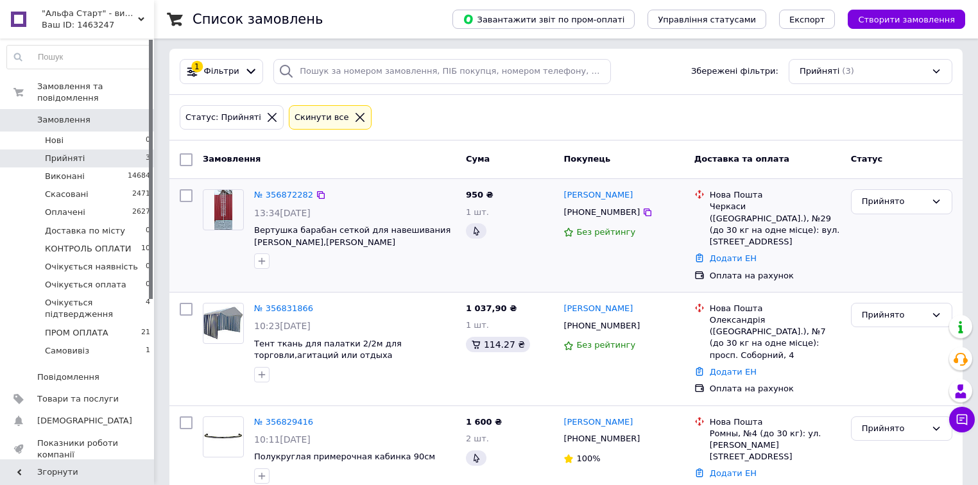
scroll to position [6, 0]
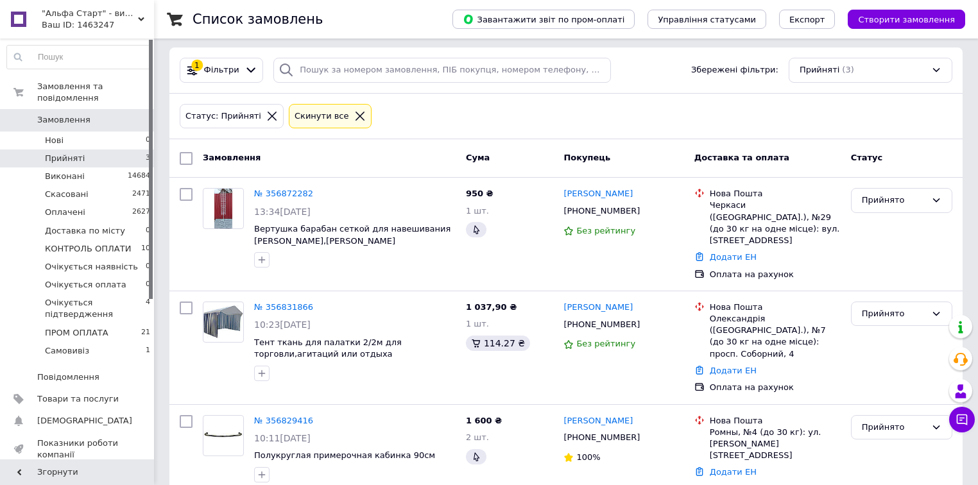
click at [111, 114] on span "Замовлення" at bounding box center [78, 120] width 82 height 12
